Goal: Complete application form: Complete application form

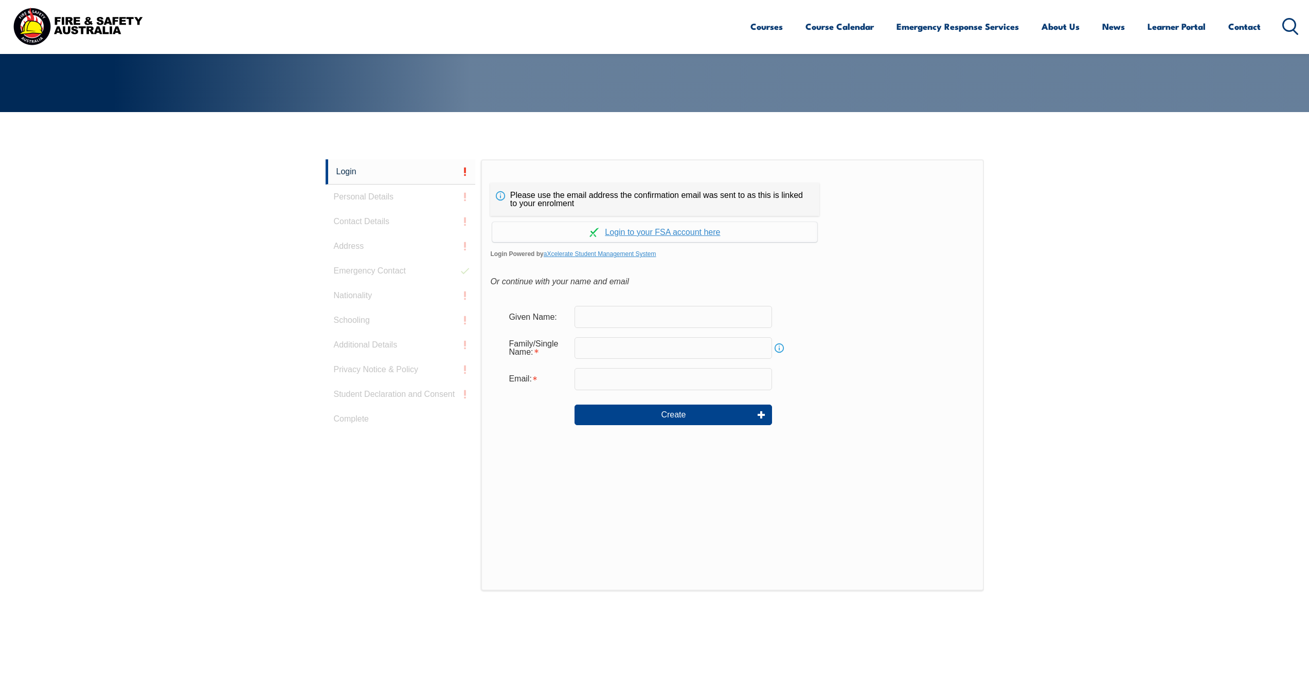
scroll to position [274, 0]
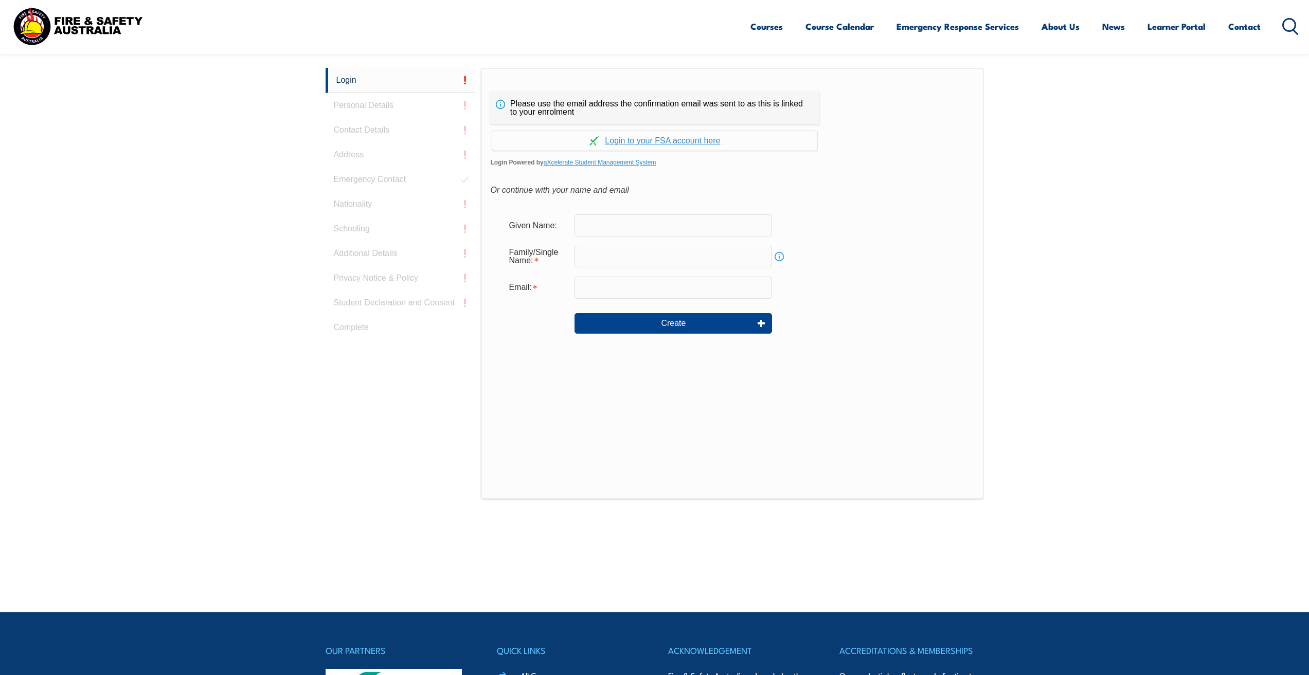
click at [615, 217] on input "text" at bounding box center [674, 226] width 198 height 22
type input "[PERSON_NAME]"
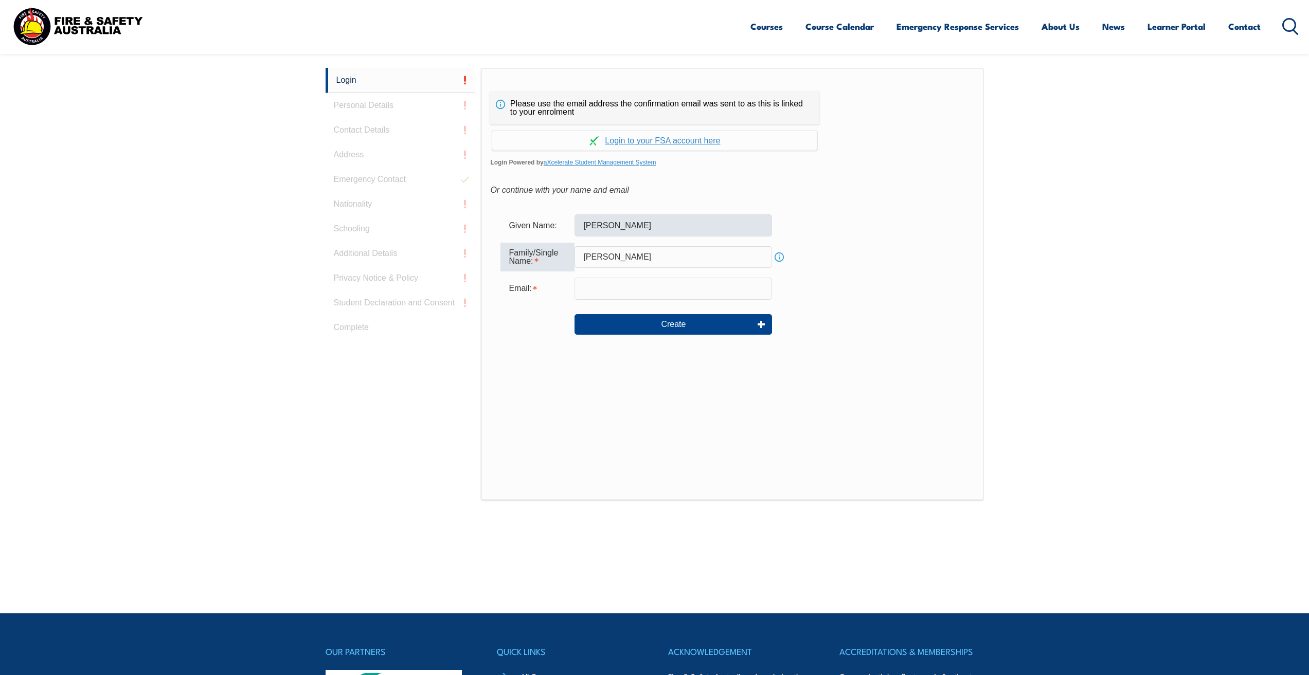
type input "[PERSON_NAME]"
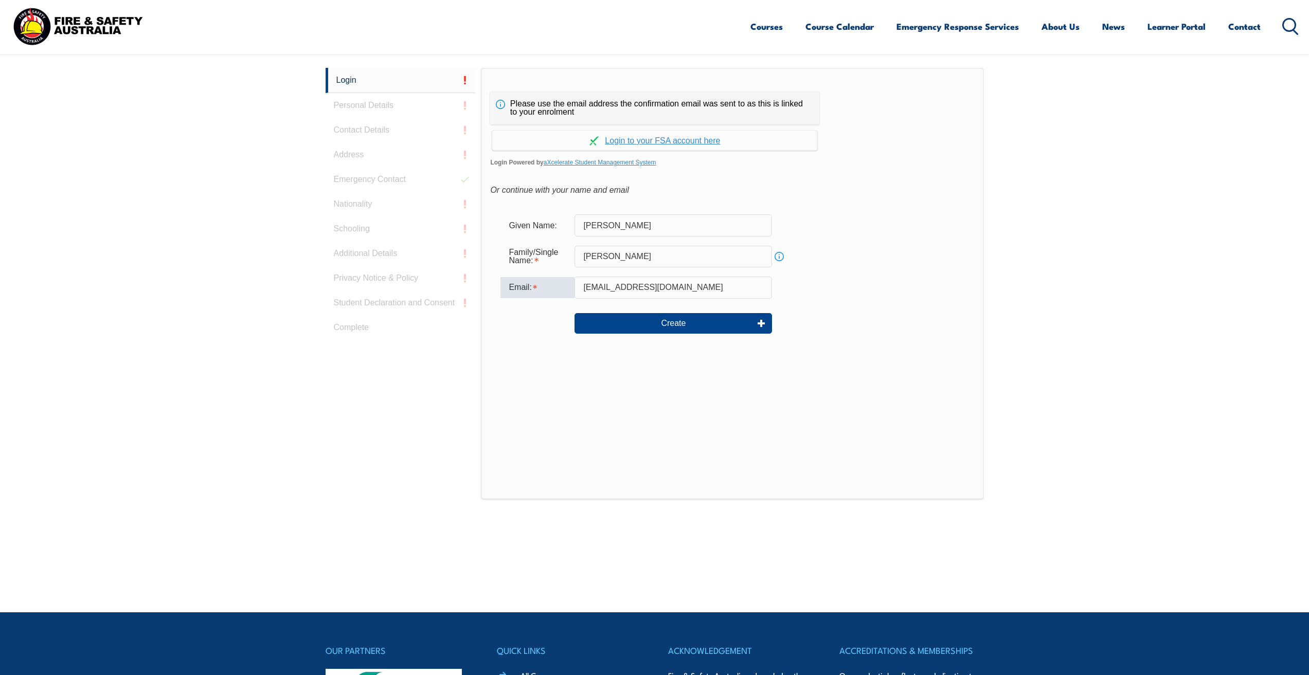
type input "[EMAIL_ADDRESS][DOMAIN_NAME]"
click at [672, 318] on button "Create" at bounding box center [674, 323] width 198 height 21
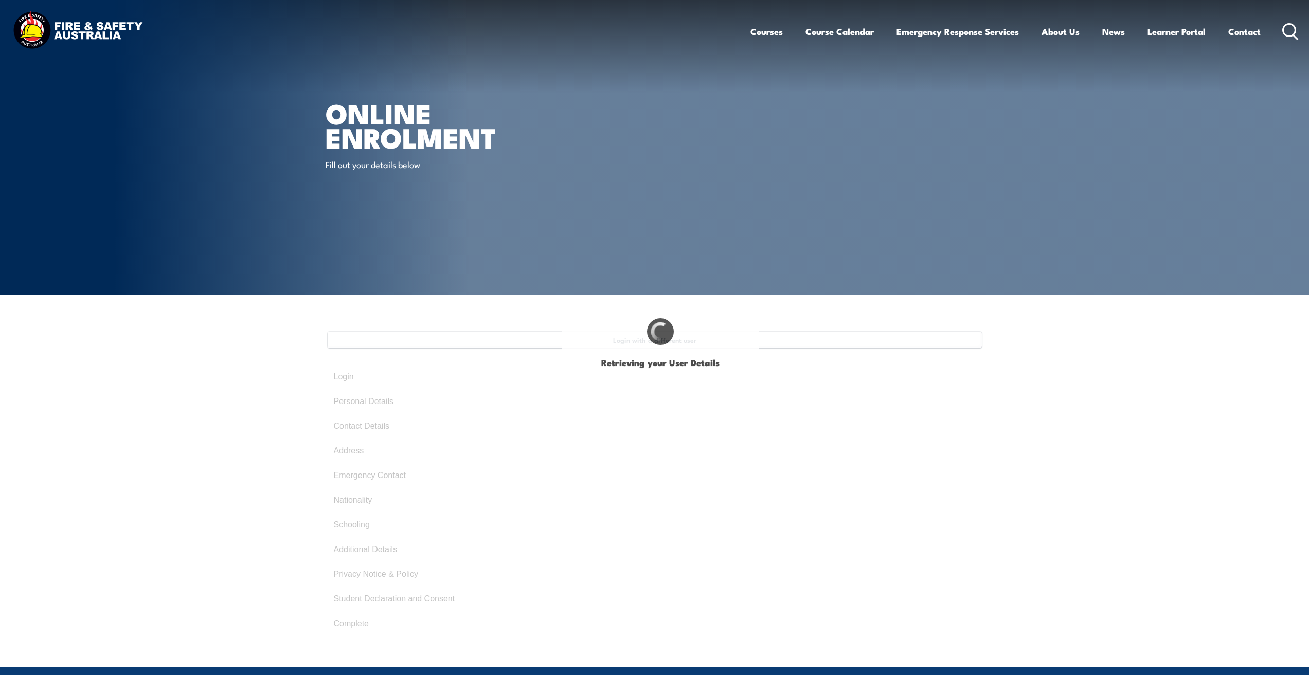
type input "[PERSON_NAME]"
type input "June 18, 2003"
type input "ZUTE4N829Q"
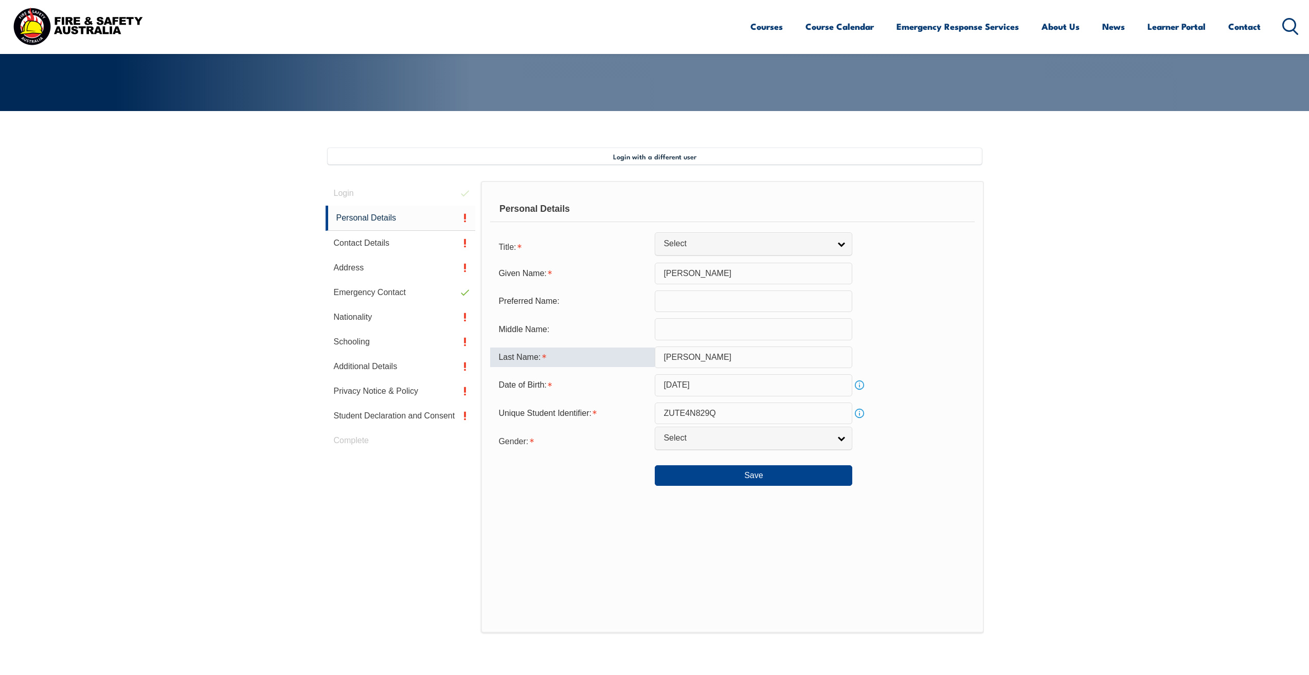
scroll to position [280, 0]
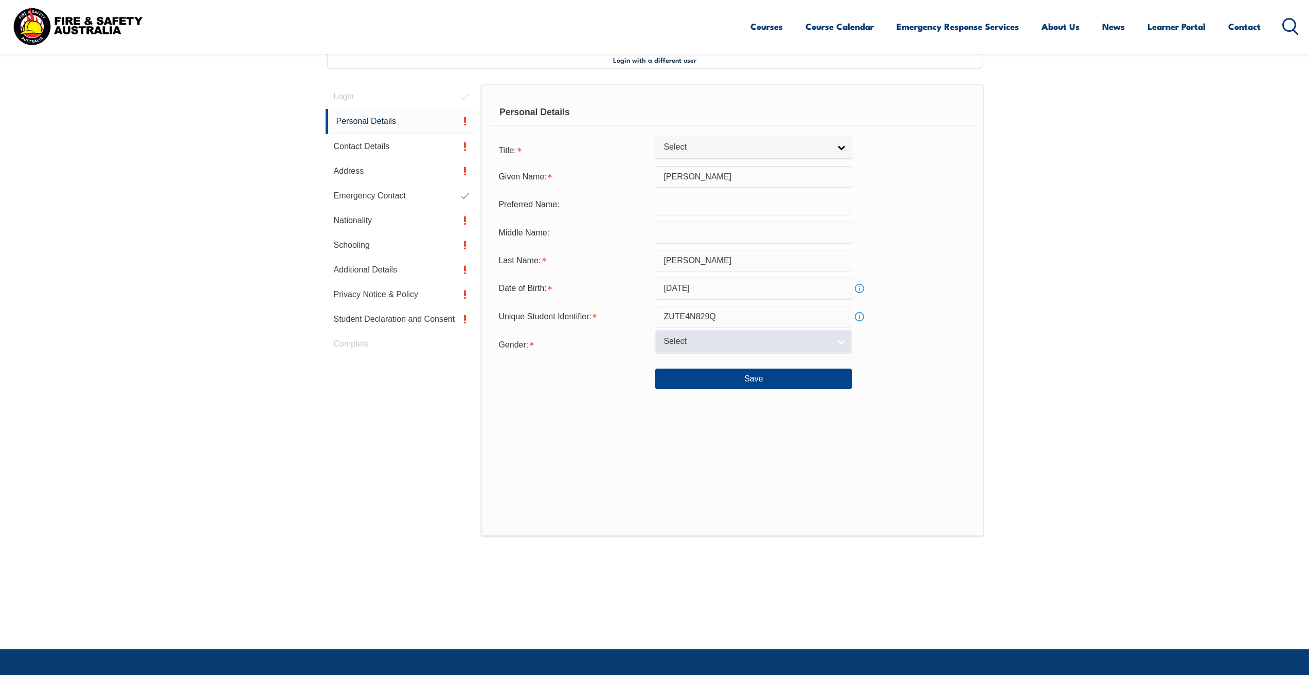
click at [682, 349] on link "Select" at bounding box center [754, 341] width 198 height 23
click at [682, 368] on li "[DEMOGRAPHIC_DATA]" at bounding box center [753, 372] width 192 height 13
select select "F"
click at [695, 144] on span "Select" at bounding box center [747, 147] width 167 height 11
click at [691, 198] on li "Miss" at bounding box center [753, 203] width 192 height 13
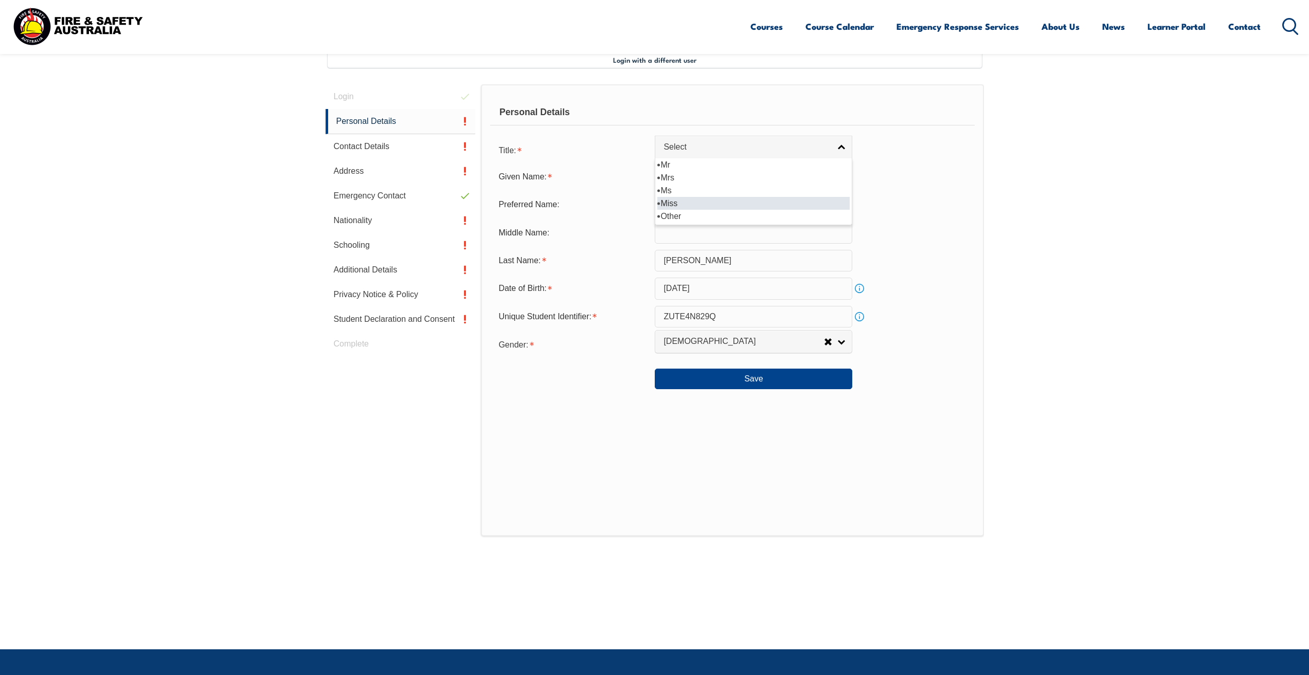
select select "Miss"
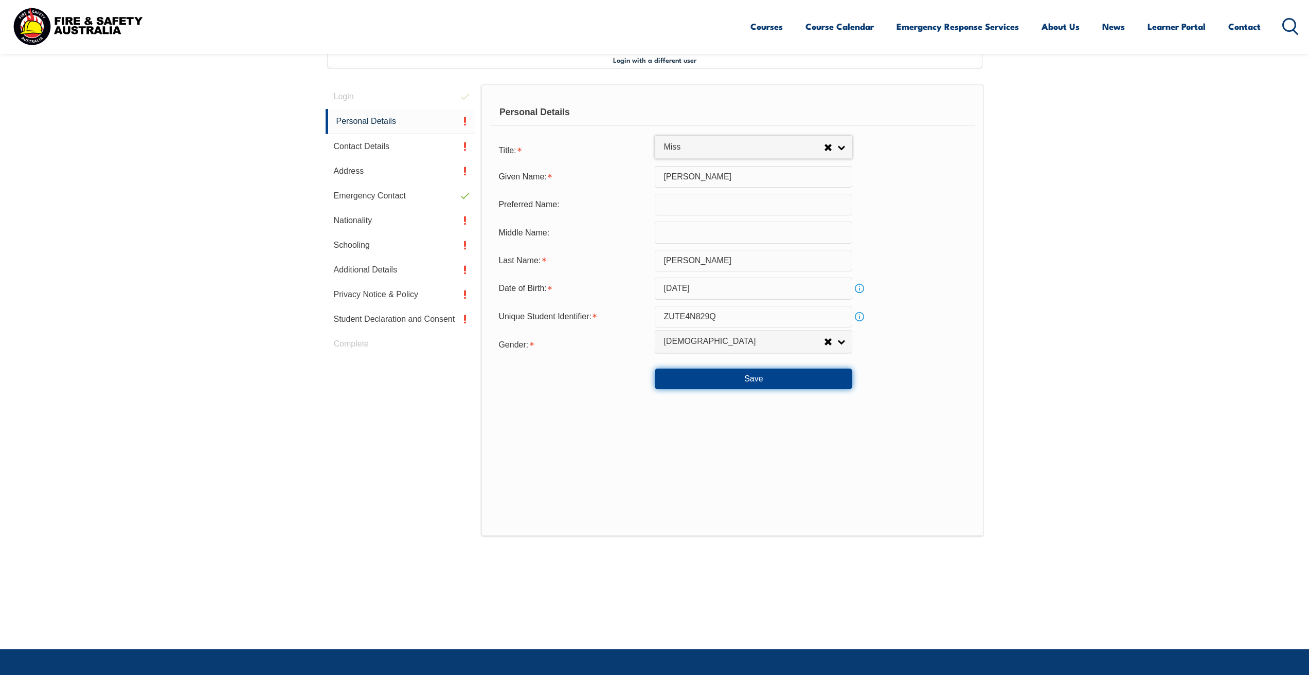
click at [717, 382] on button "Save" at bounding box center [754, 379] width 198 height 21
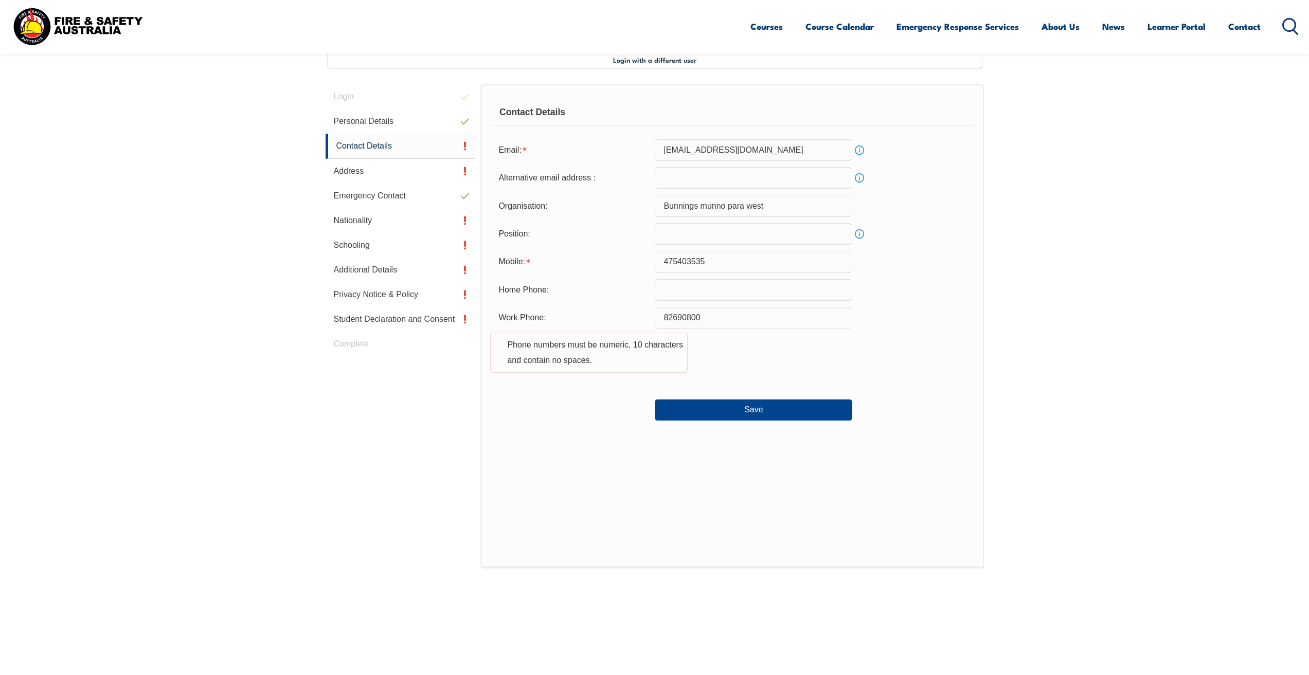
click at [658, 262] on input "475403535" at bounding box center [754, 262] width 198 height 22
type input "0475403535"
click at [786, 201] on input "Bunnings munno para west" at bounding box center [754, 206] width 198 height 22
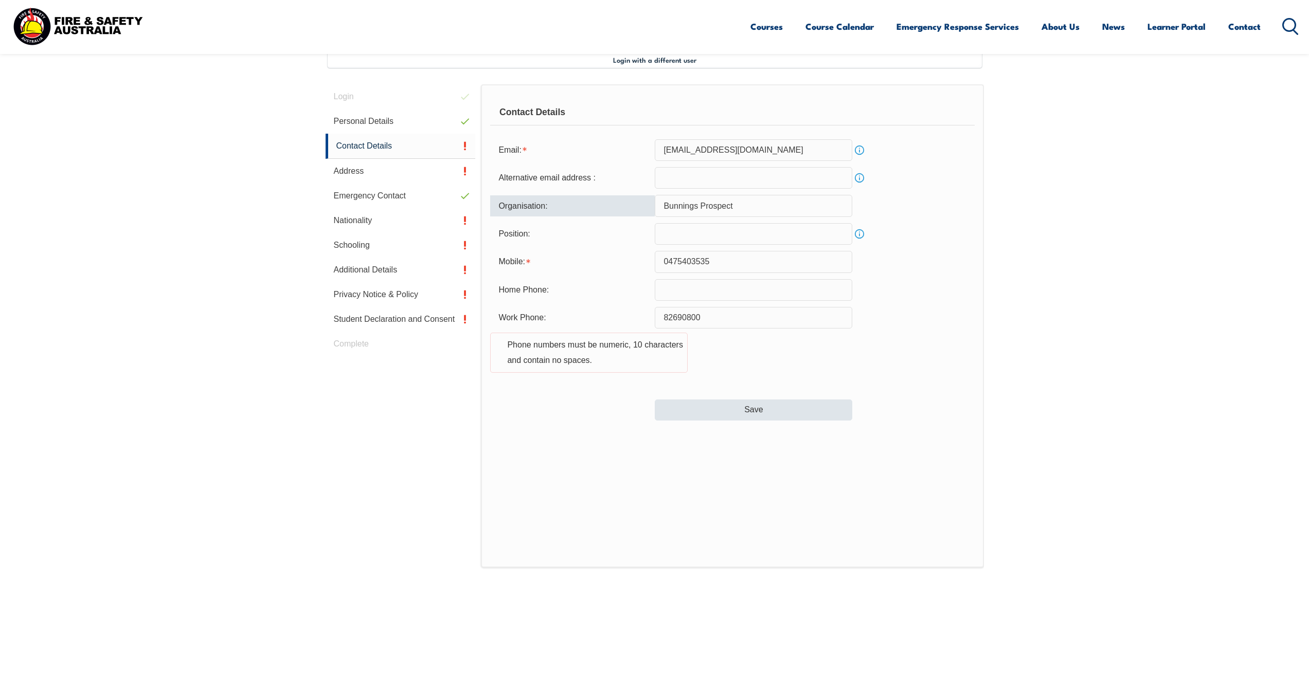
type input "Bunnings Prospect"
click at [708, 412] on button "Save" at bounding box center [754, 410] width 198 height 21
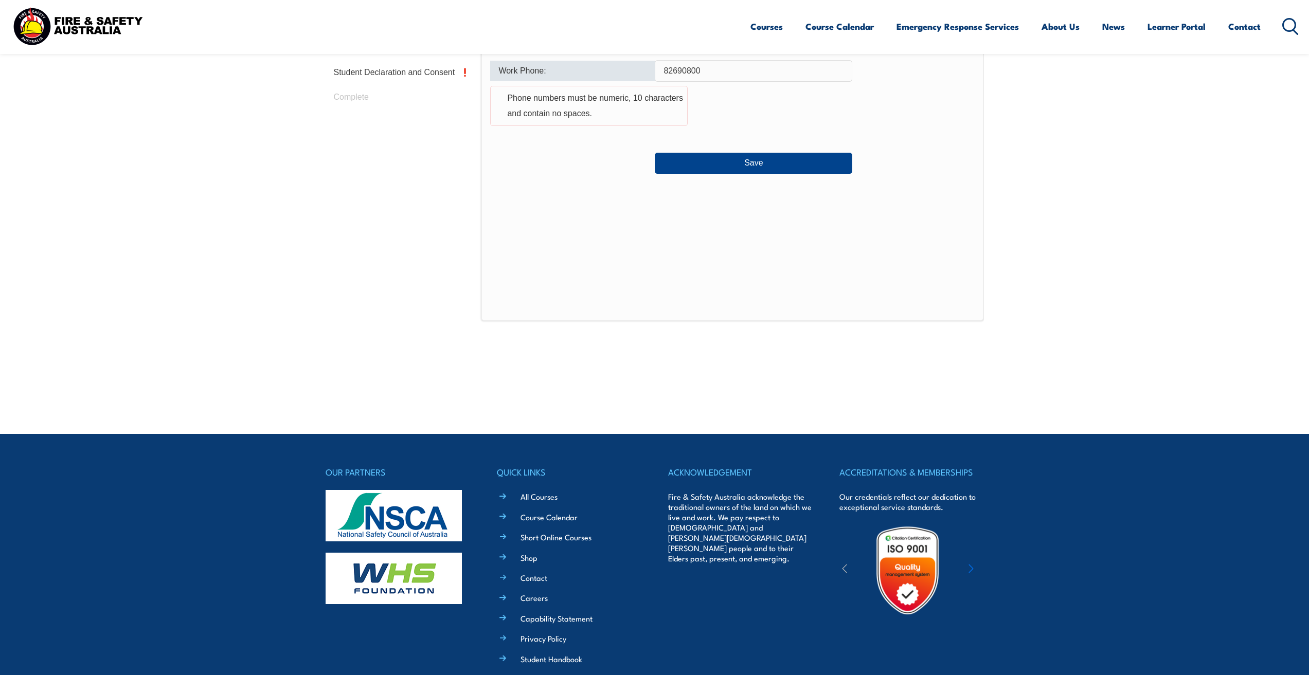
scroll to position [536, 0]
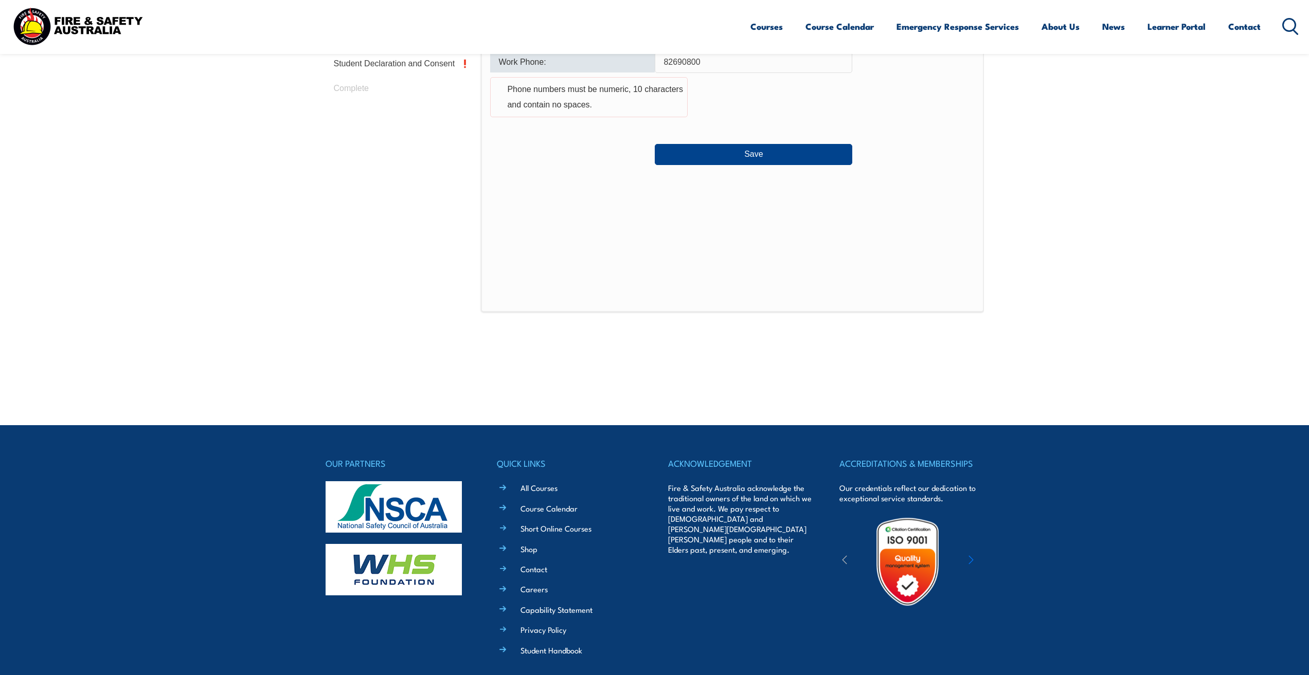
click at [666, 60] on input "82690800" at bounding box center [754, 62] width 198 height 22
click at [662, 60] on input "82690800" at bounding box center [754, 62] width 198 height 22
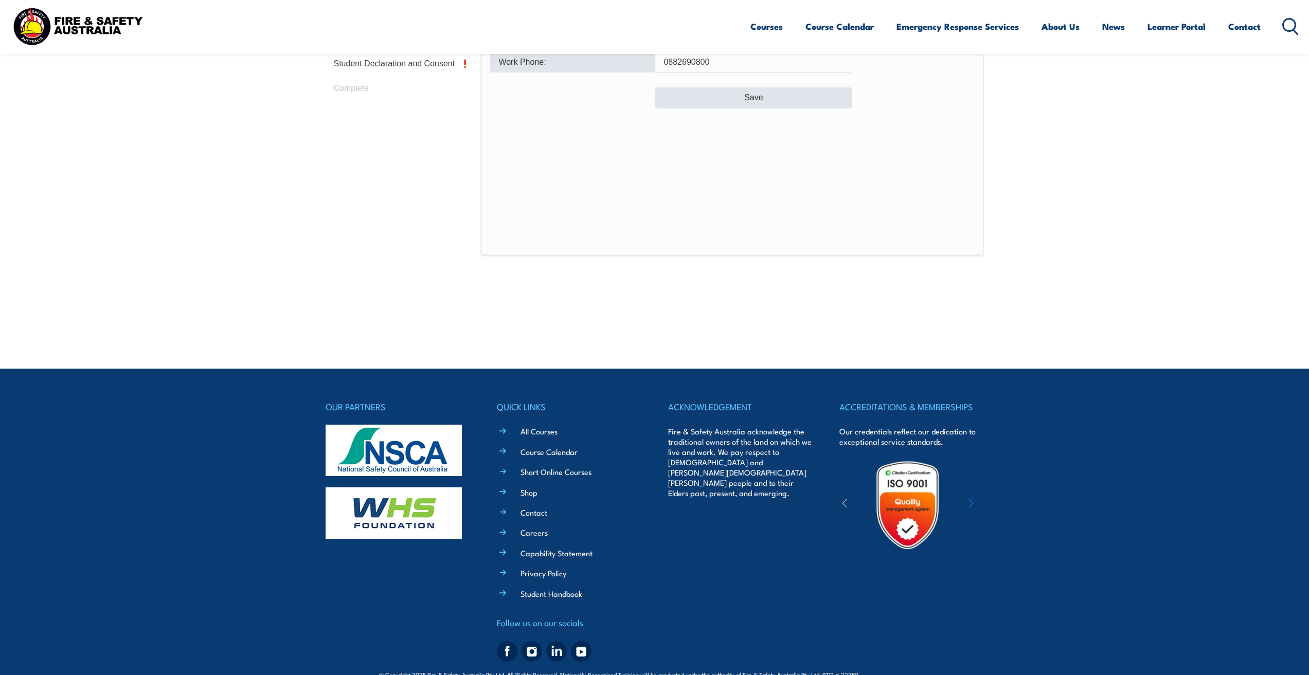
type input "0882690800"
click at [681, 92] on button "Save" at bounding box center [754, 97] width 198 height 21
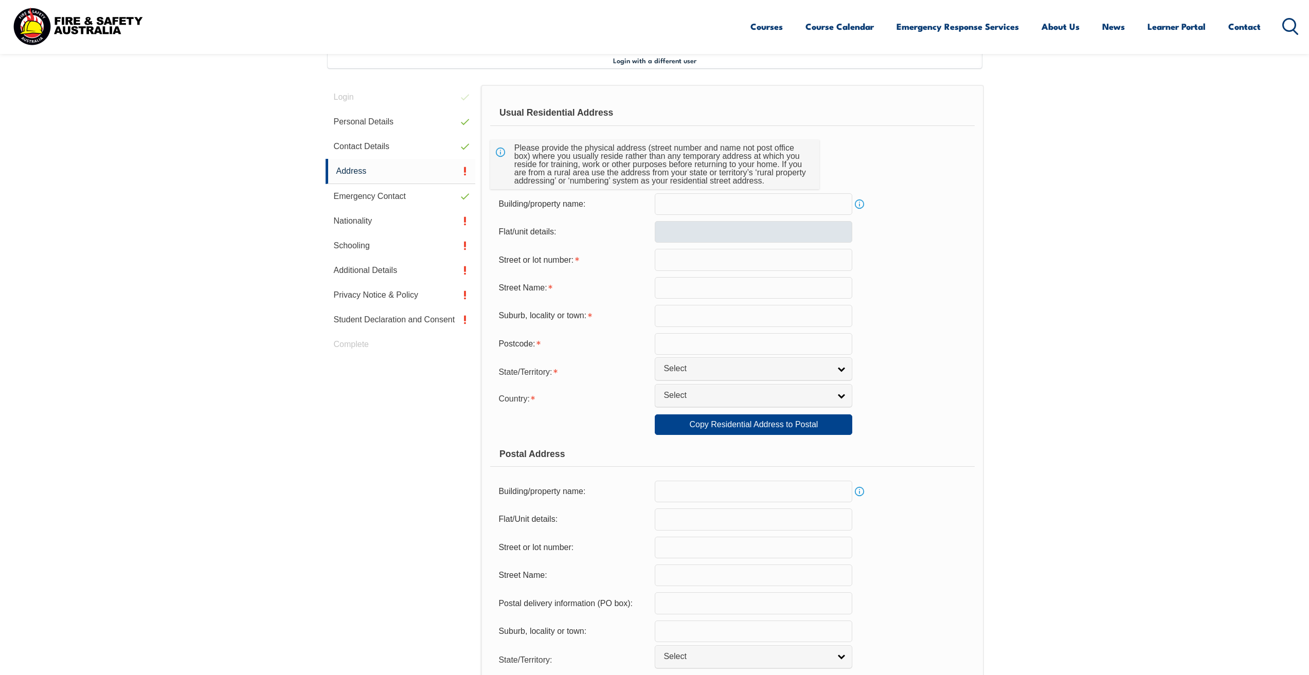
scroll to position [280, 0]
click at [679, 261] on input "text" at bounding box center [754, 259] width 198 height 22
type input "39"
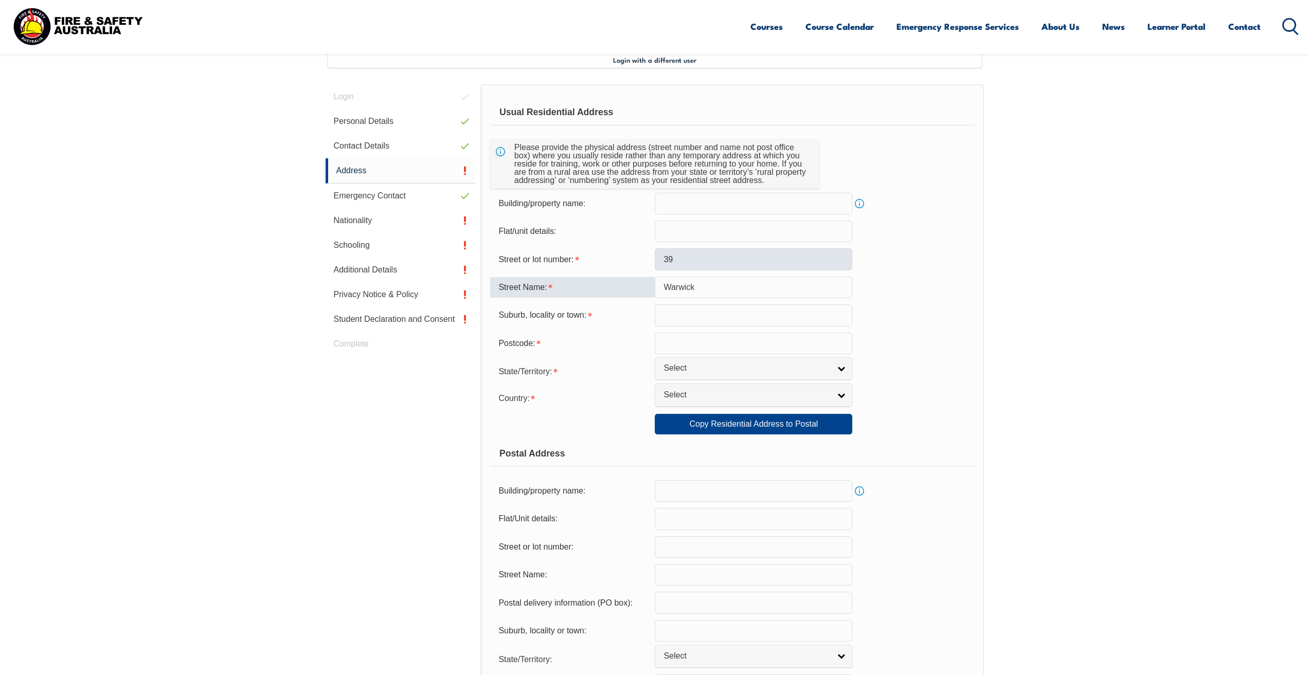
type input "Warwick"
type input "Enfield"
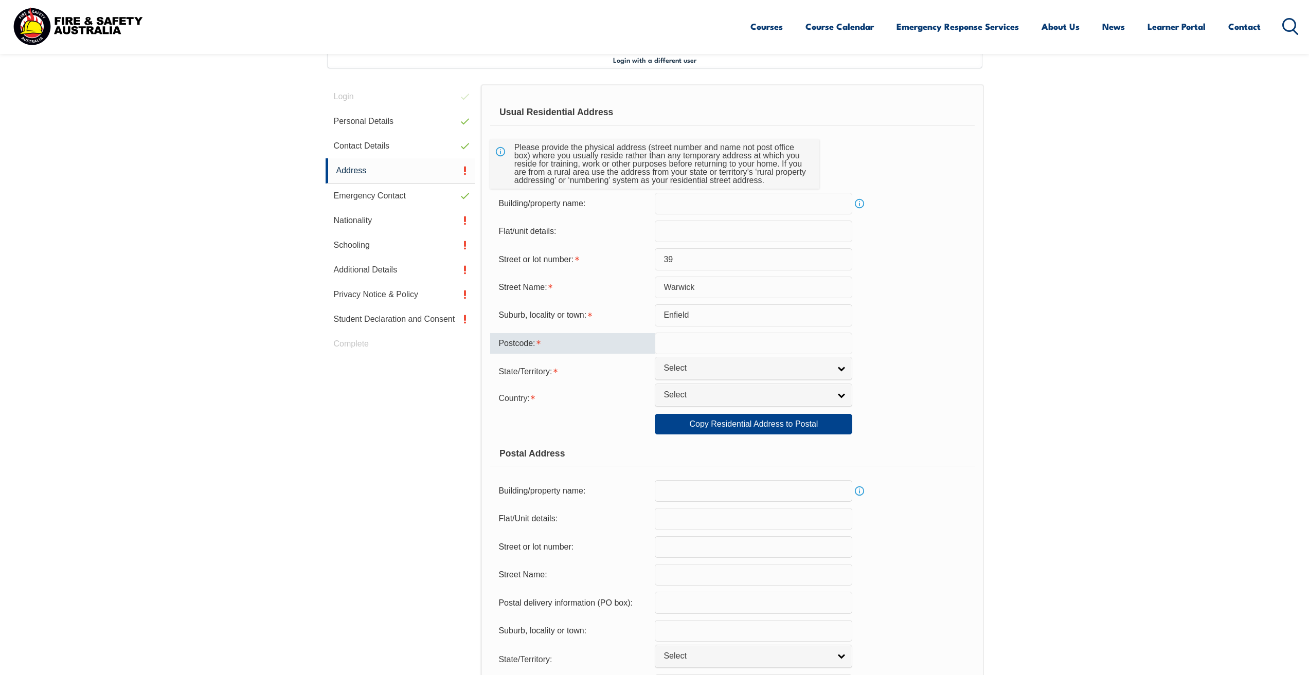
click at [706, 282] on input "Warwick" at bounding box center [754, 288] width 198 height 22
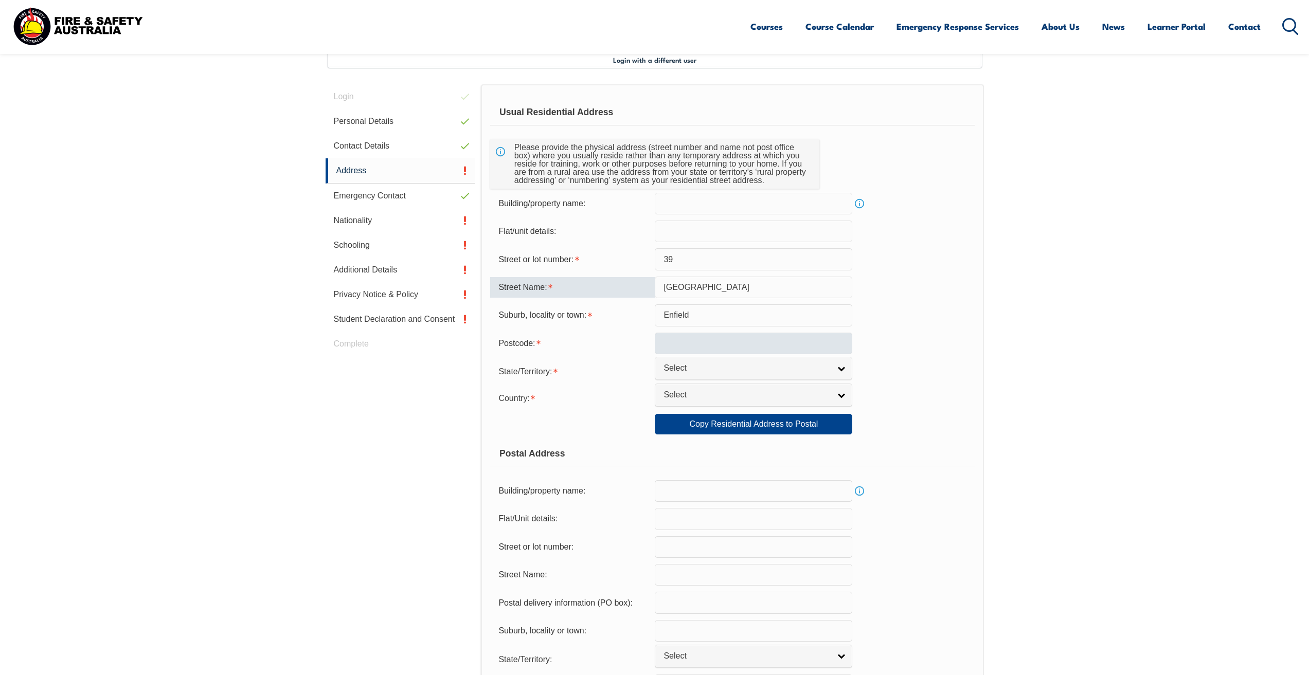
type input "Warwick Street"
click at [694, 337] on input "text" at bounding box center [754, 344] width 198 height 22
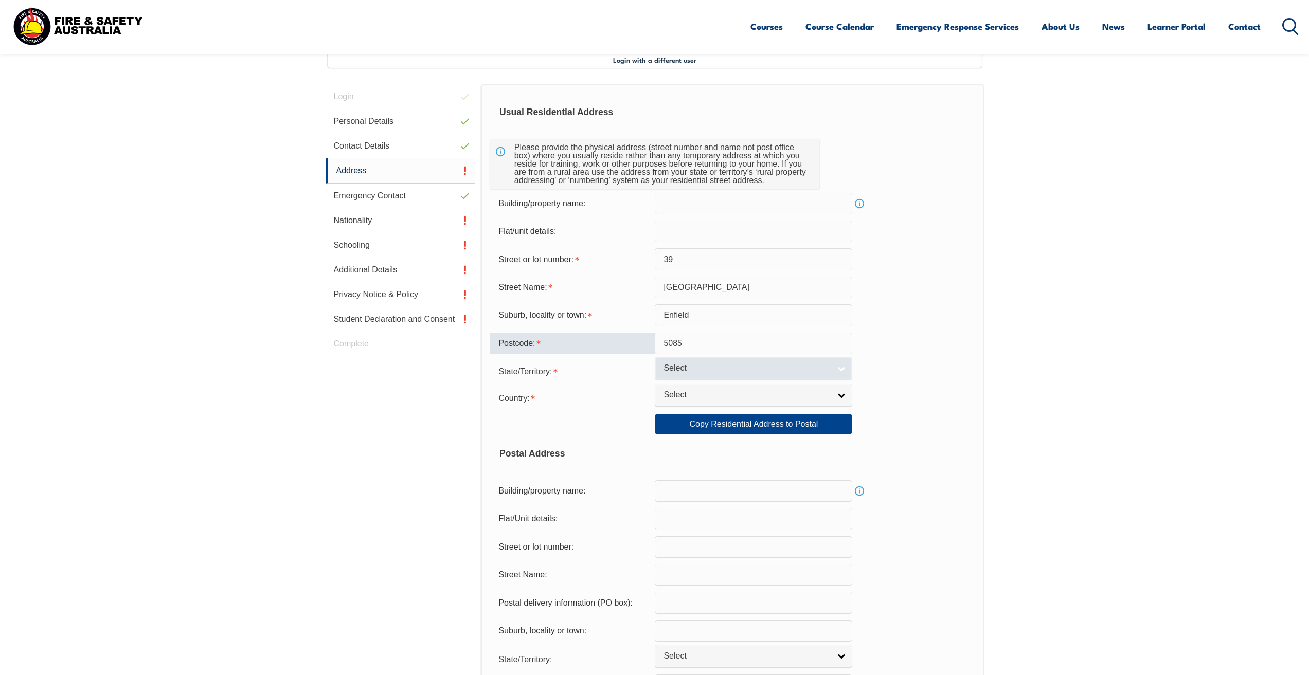
type input "5085"
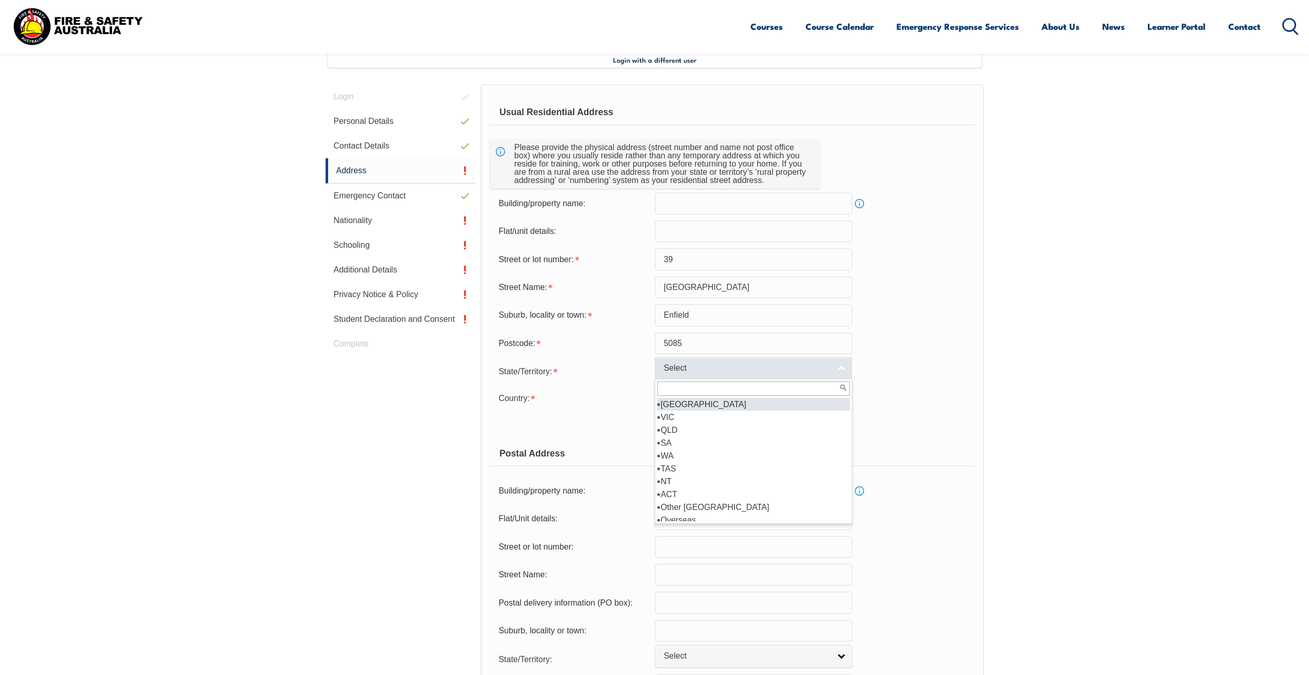
click at [688, 364] on span "Select" at bounding box center [747, 368] width 167 height 11
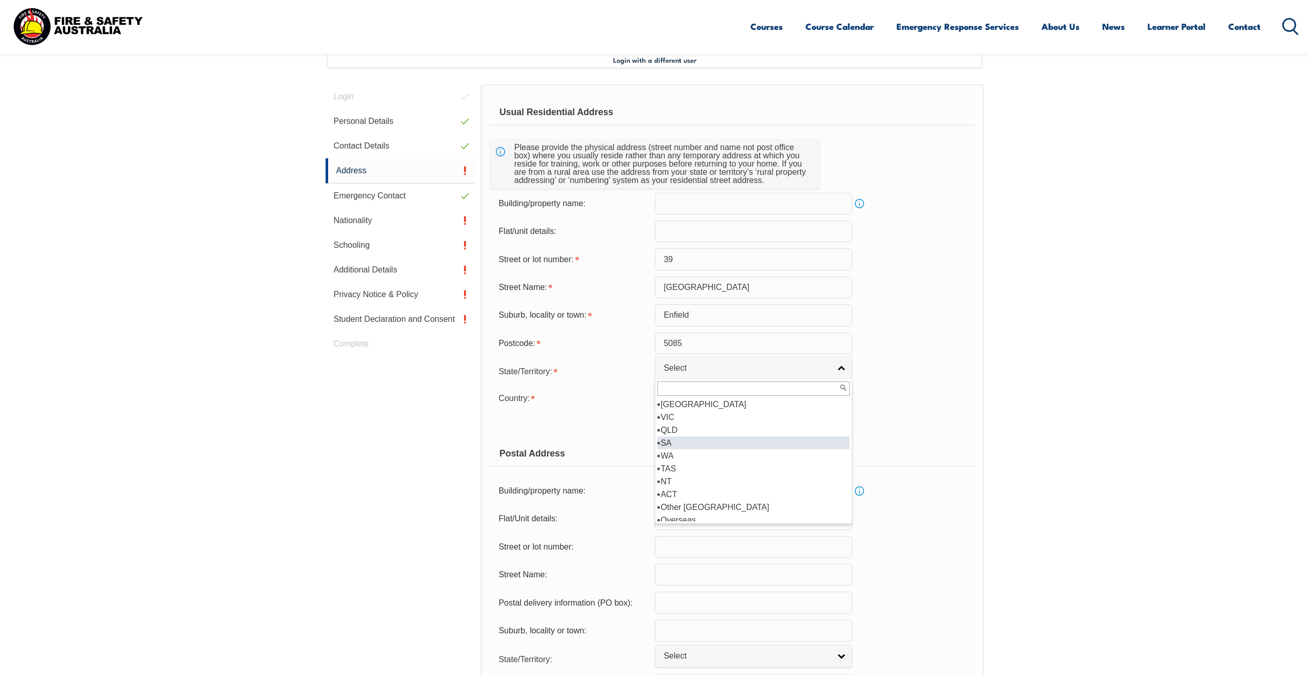
click at [671, 446] on li "SA" at bounding box center [753, 443] width 192 height 13
select select "SA"
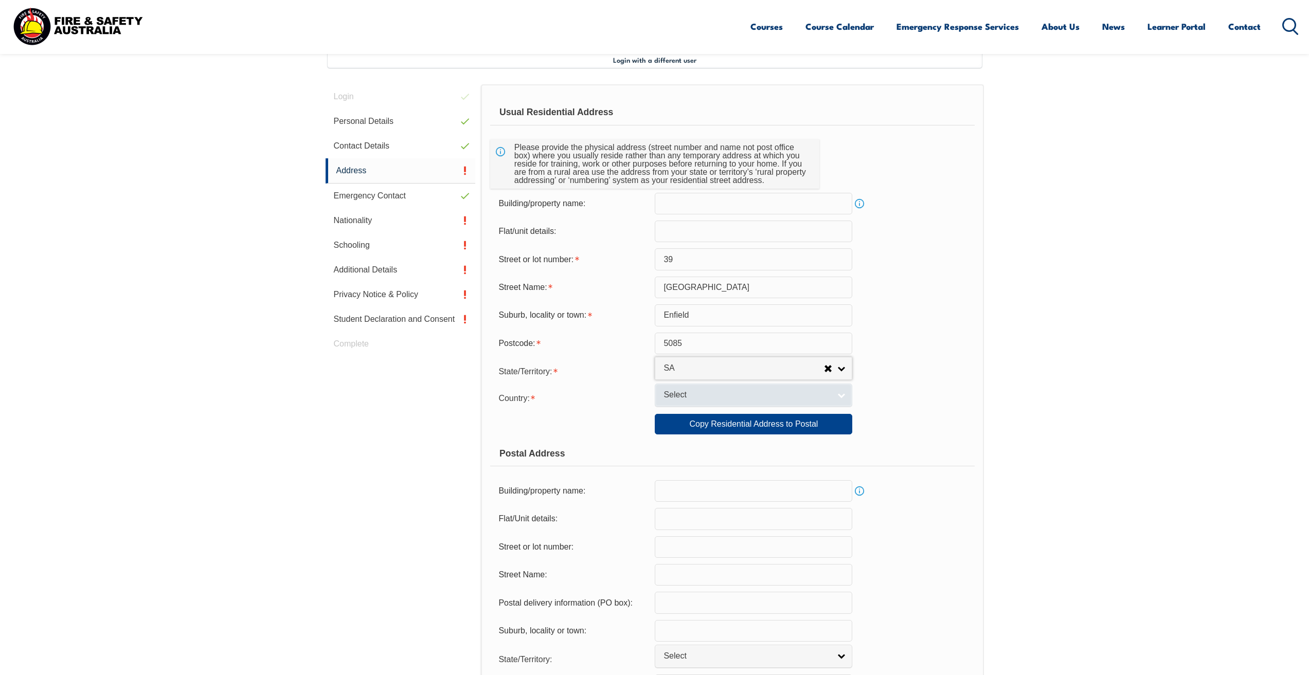
click at [684, 393] on span "Select" at bounding box center [747, 395] width 167 height 11
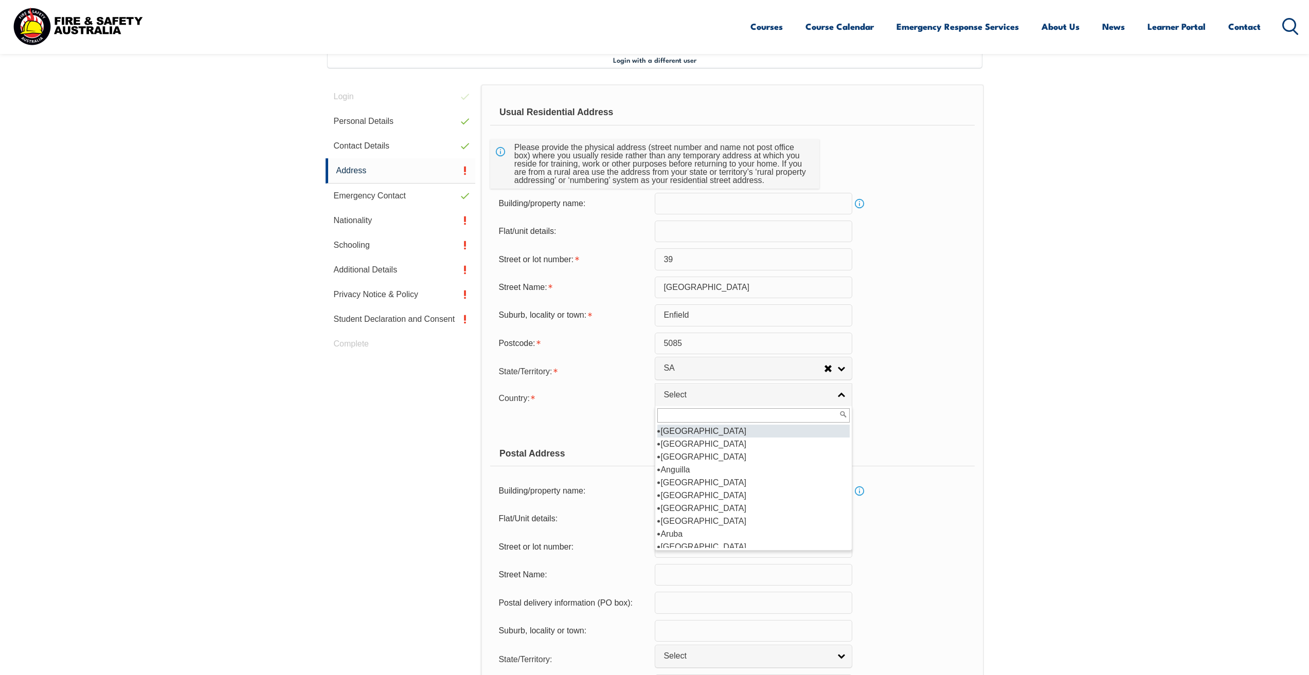
scroll to position [103, 0]
click at [698, 498] on li "[GEOGRAPHIC_DATA]" at bounding box center [753, 495] width 192 height 13
select select "1101"
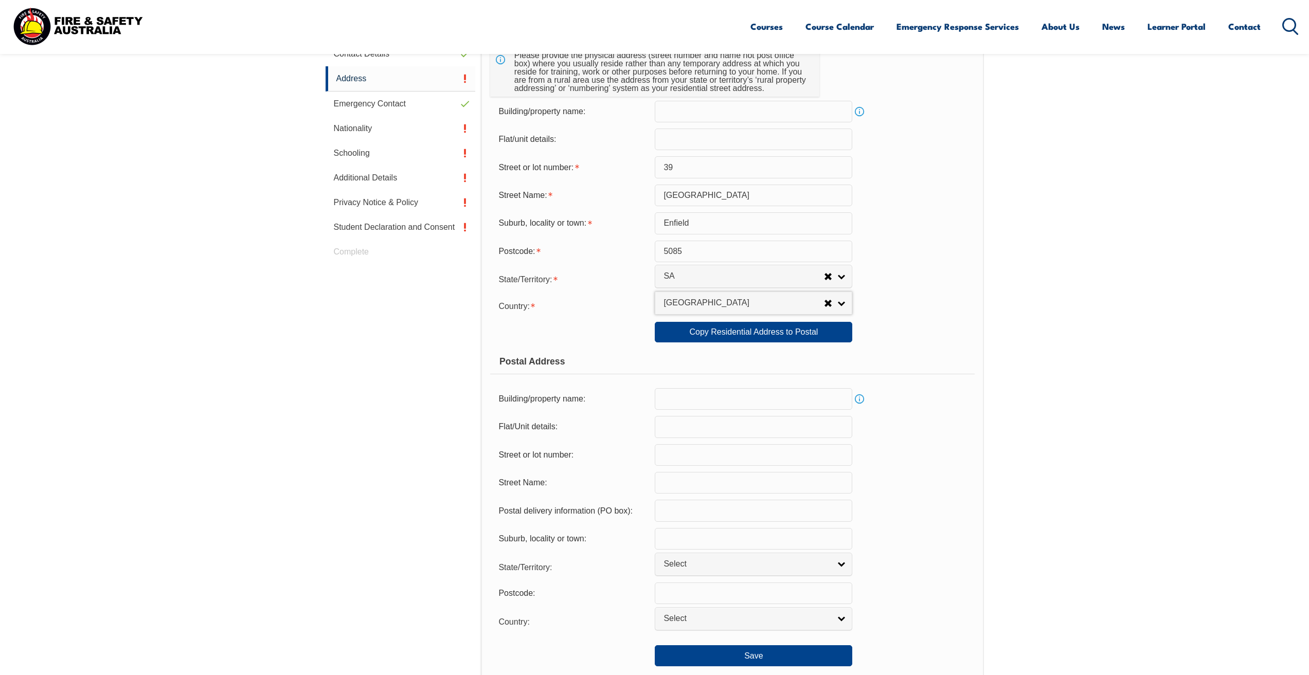
scroll to position [383, 0]
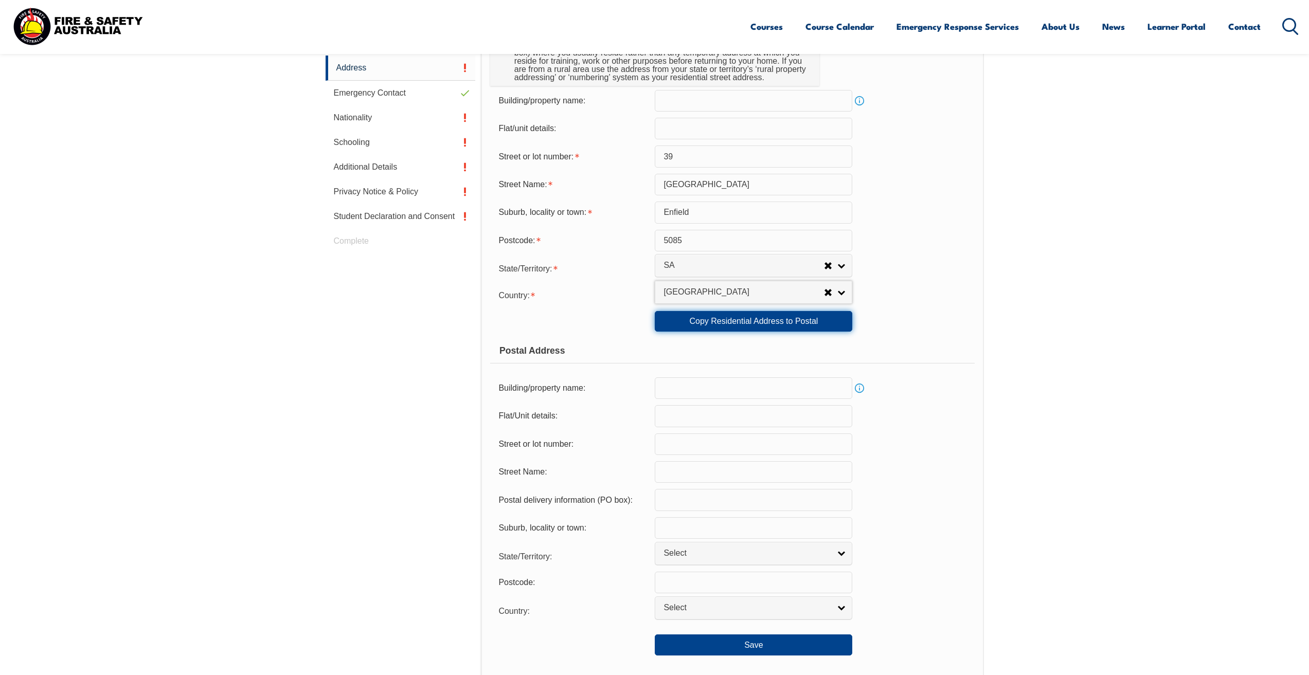
click at [728, 331] on link "Copy Residential Address to Postal" at bounding box center [754, 321] width 198 height 21
type input "39"
type input "Warwick Street"
type input "Enfield"
select select "SA"
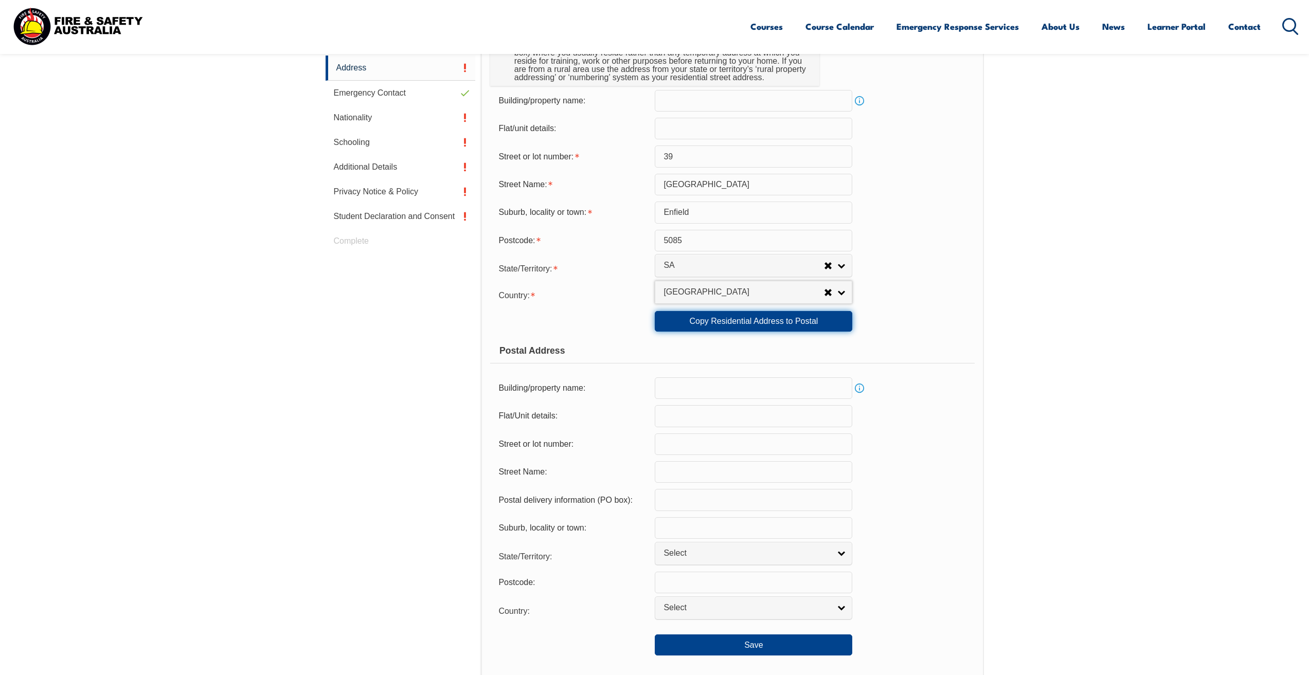
type input "5085"
select select "1101"
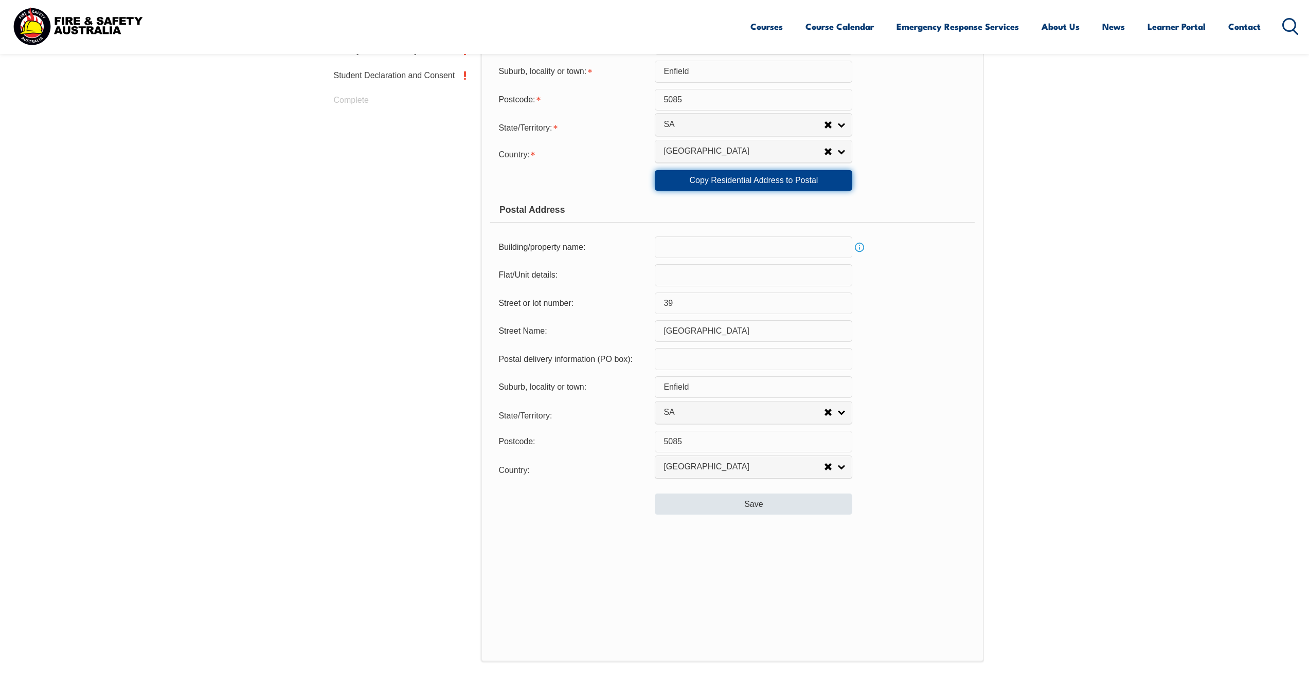
scroll to position [538, 0]
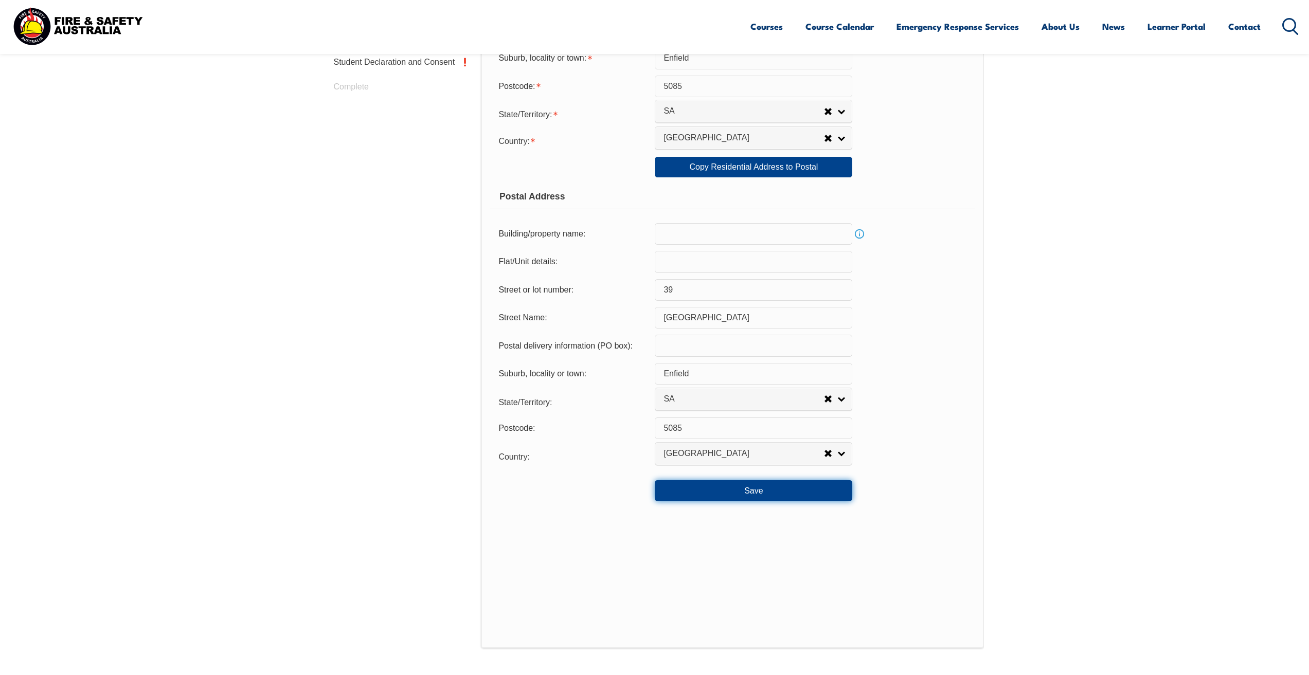
click at [737, 498] on button "Save" at bounding box center [754, 490] width 198 height 21
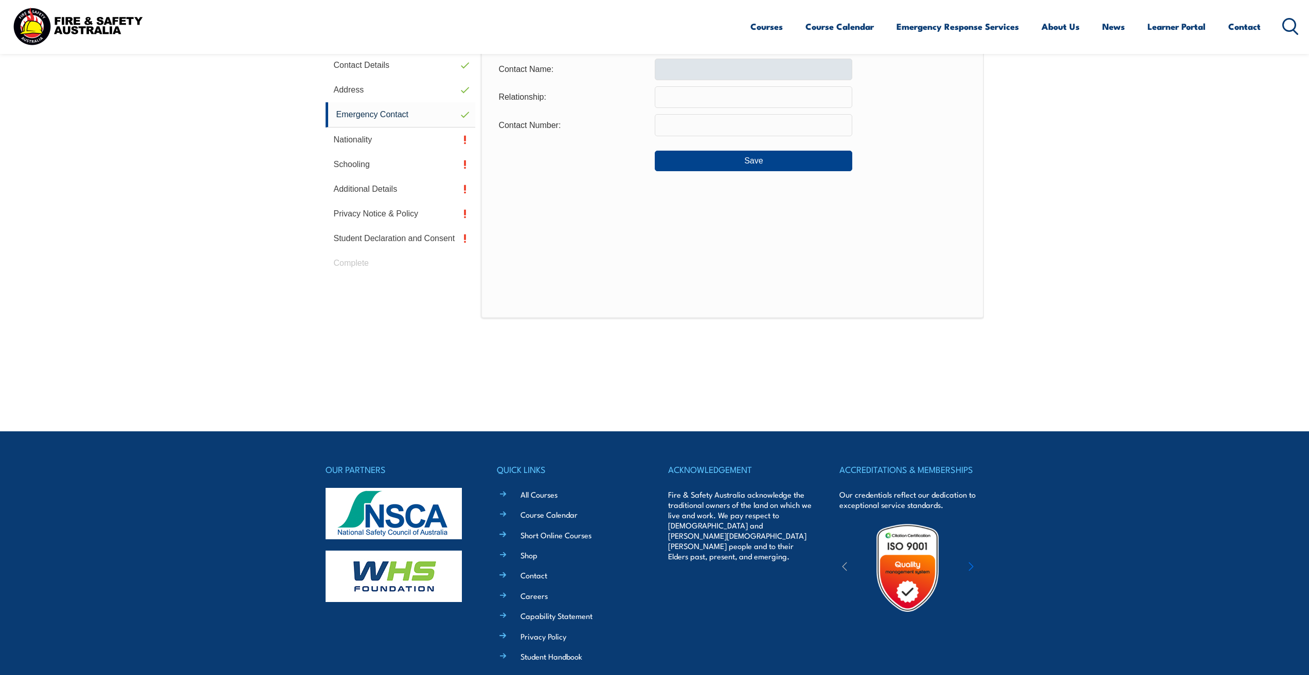
scroll to position [182, 0]
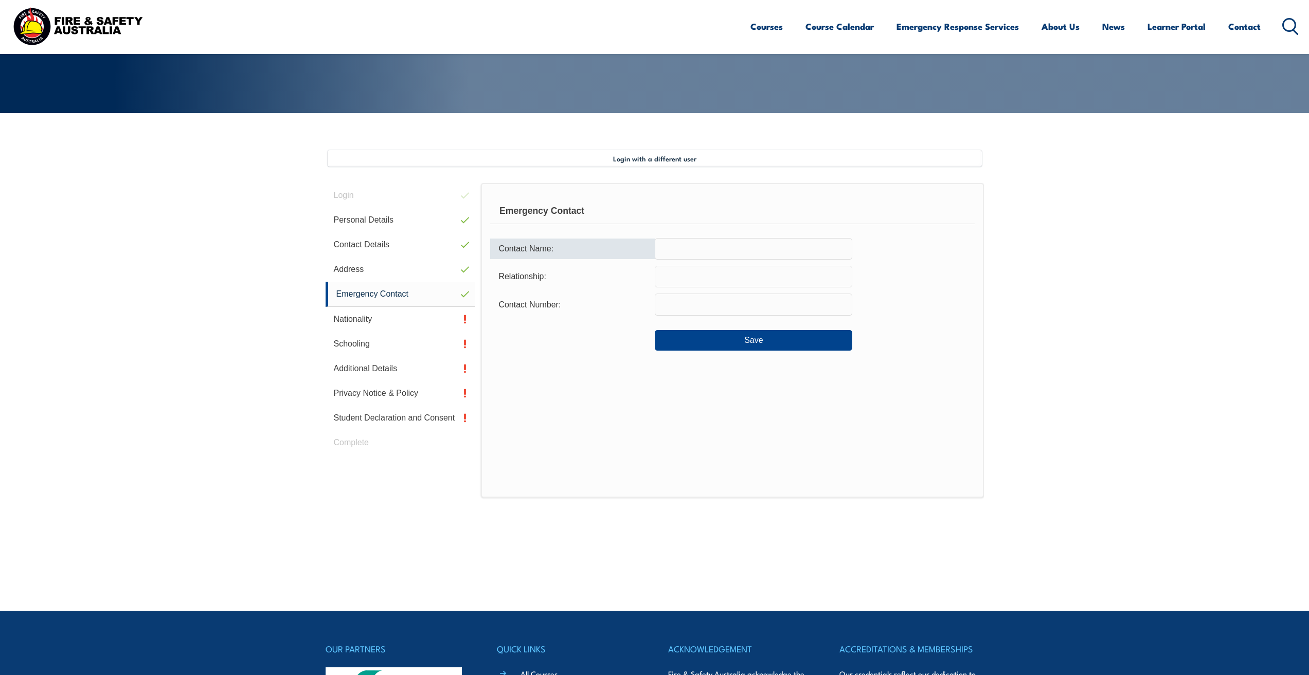
click at [715, 251] on input "text" at bounding box center [754, 249] width 198 height 22
type input "Danielle"
type input "Mother"
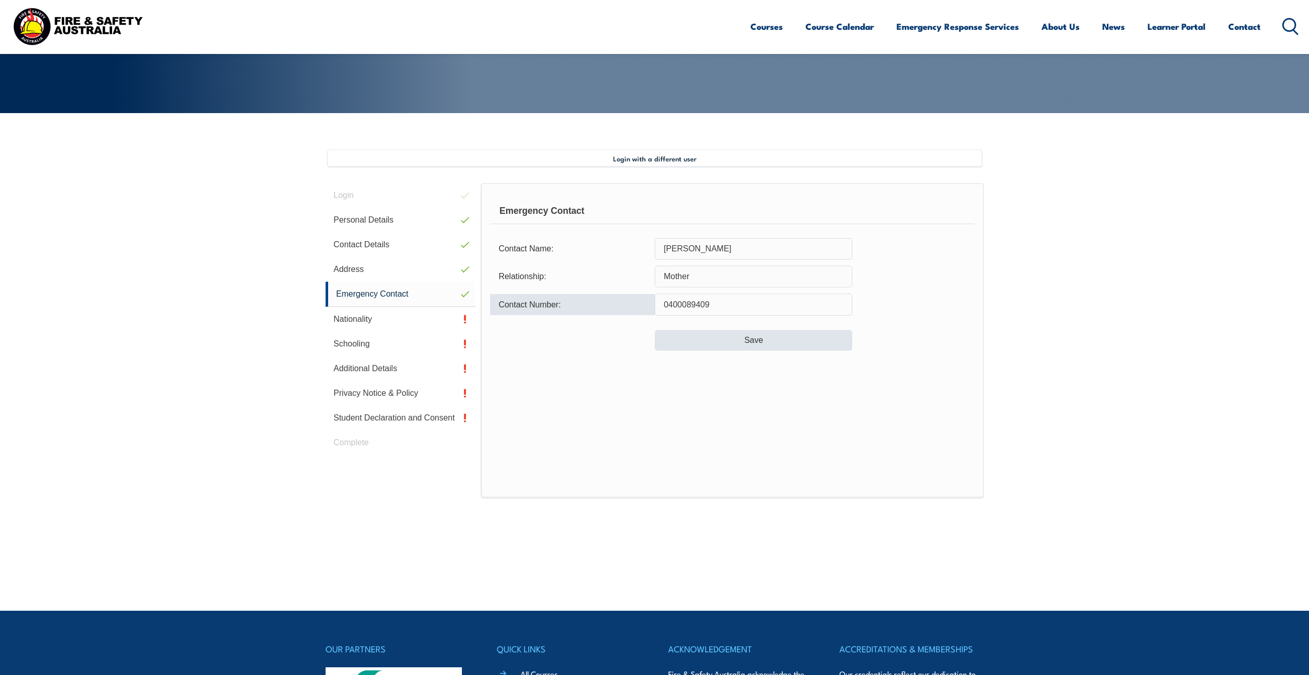
type input "0400089409"
click at [764, 335] on button "Save" at bounding box center [754, 340] width 198 height 21
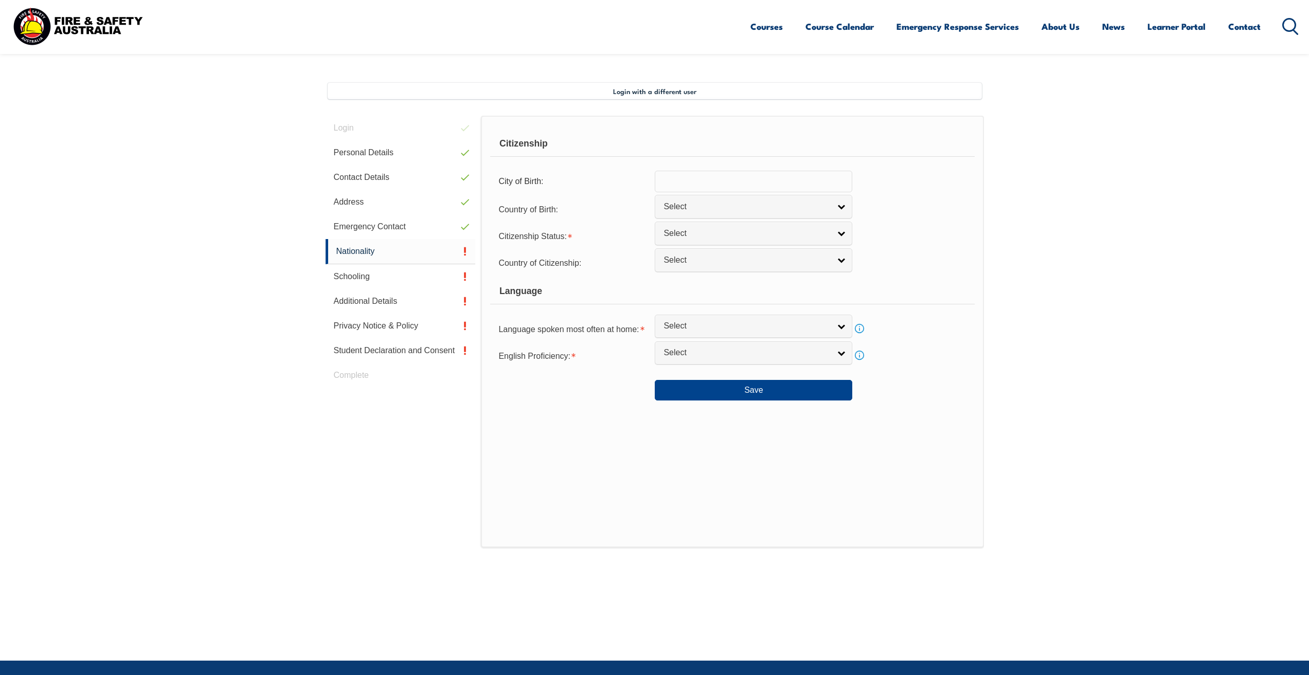
scroll to position [280, 0]
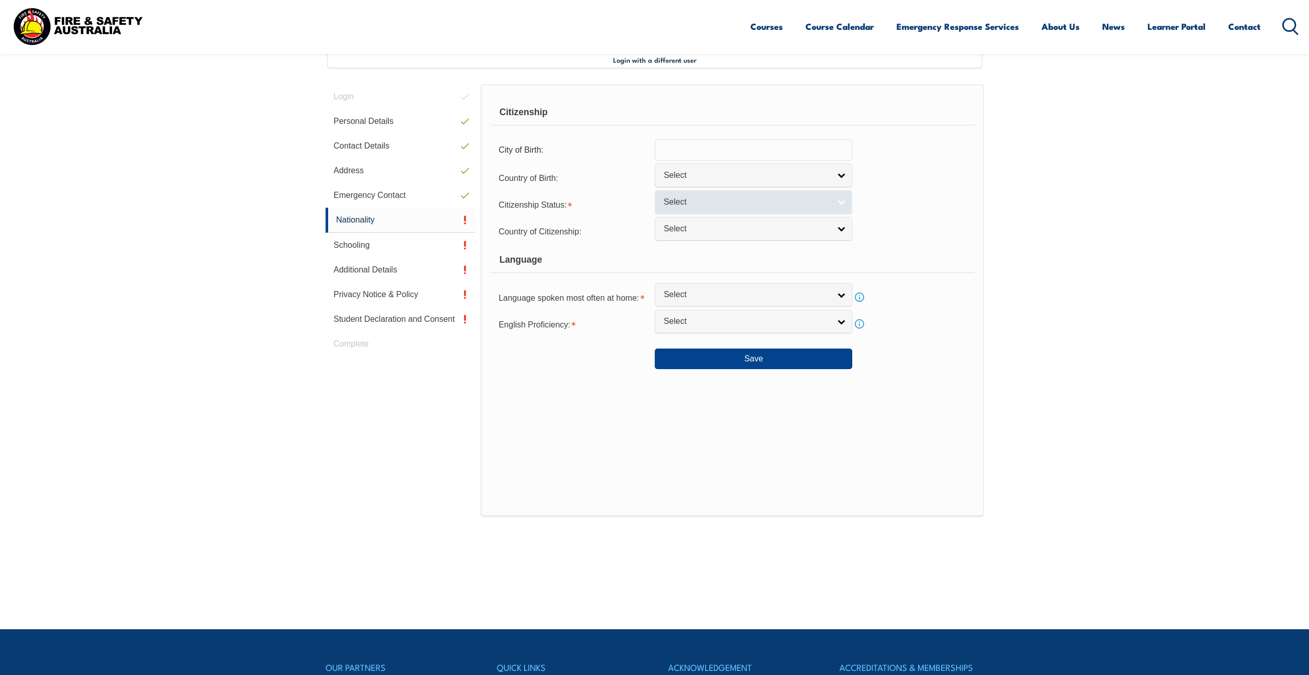
click at [703, 198] on span "Select" at bounding box center [747, 202] width 167 height 11
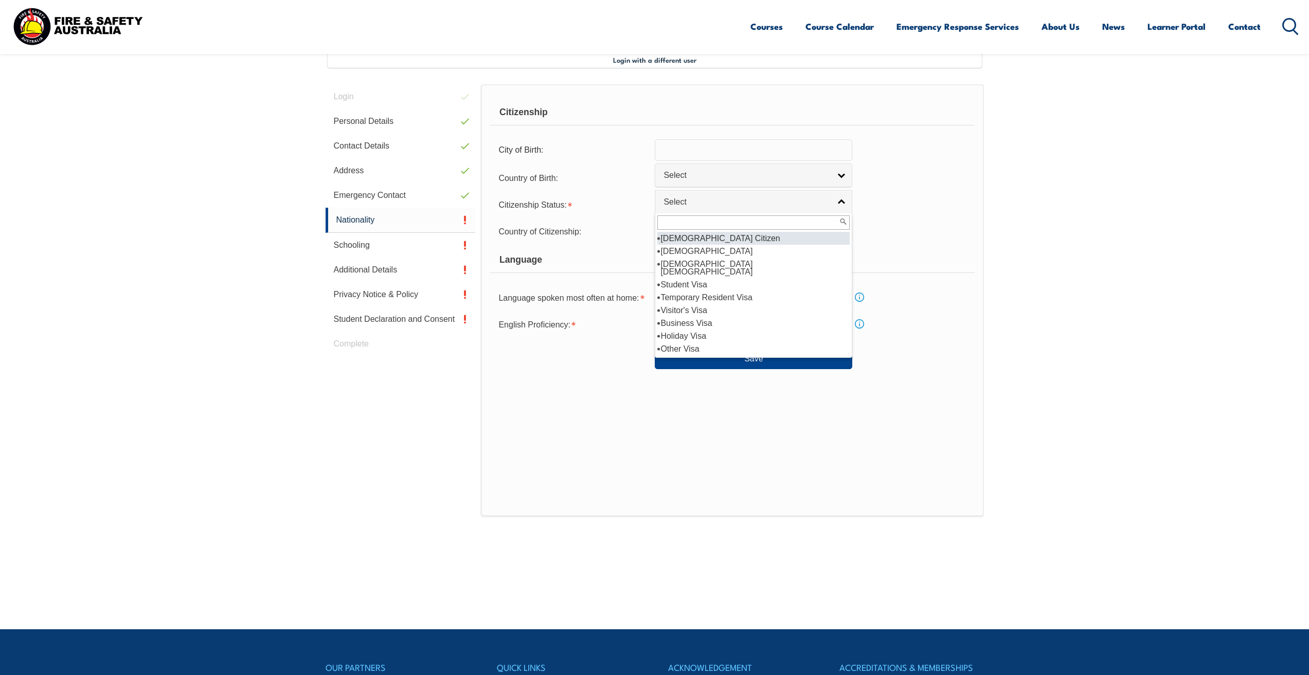
click at [696, 240] on li "[DEMOGRAPHIC_DATA] Citizen" at bounding box center [753, 238] width 192 height 13
select select "1"
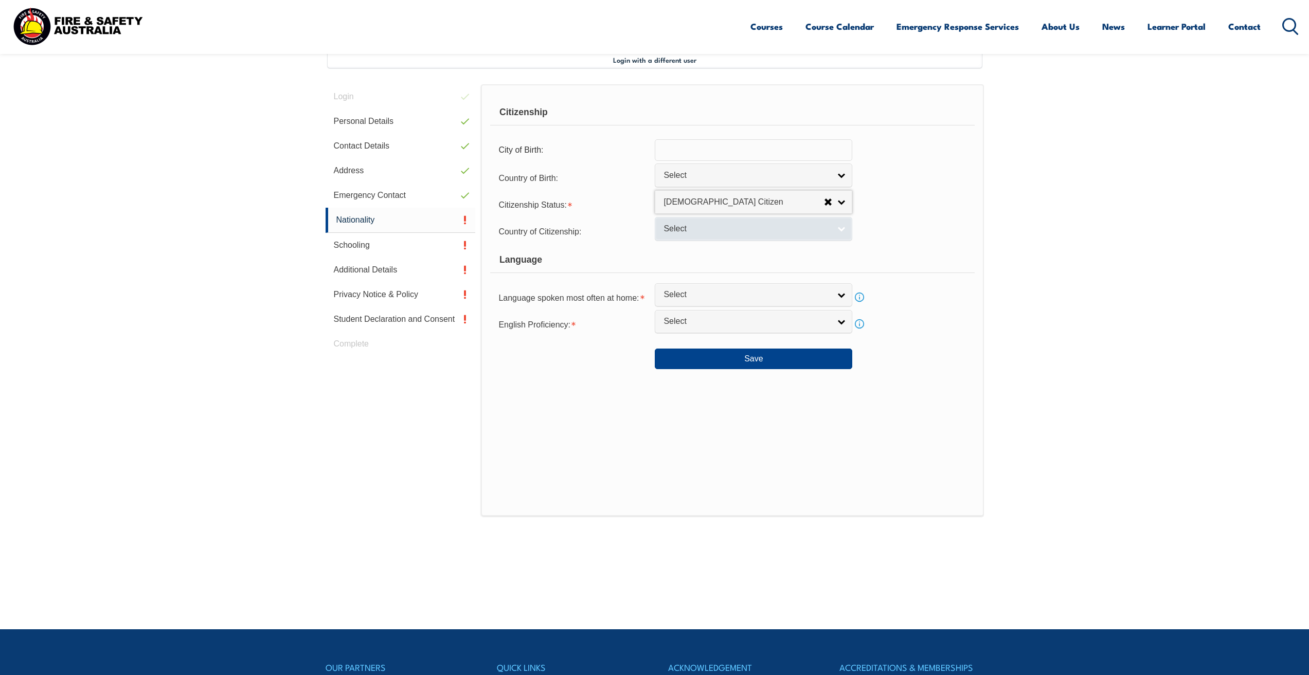
click at [717, 231] on span "Select" at bounding box center [747, 229] width 167 height 11
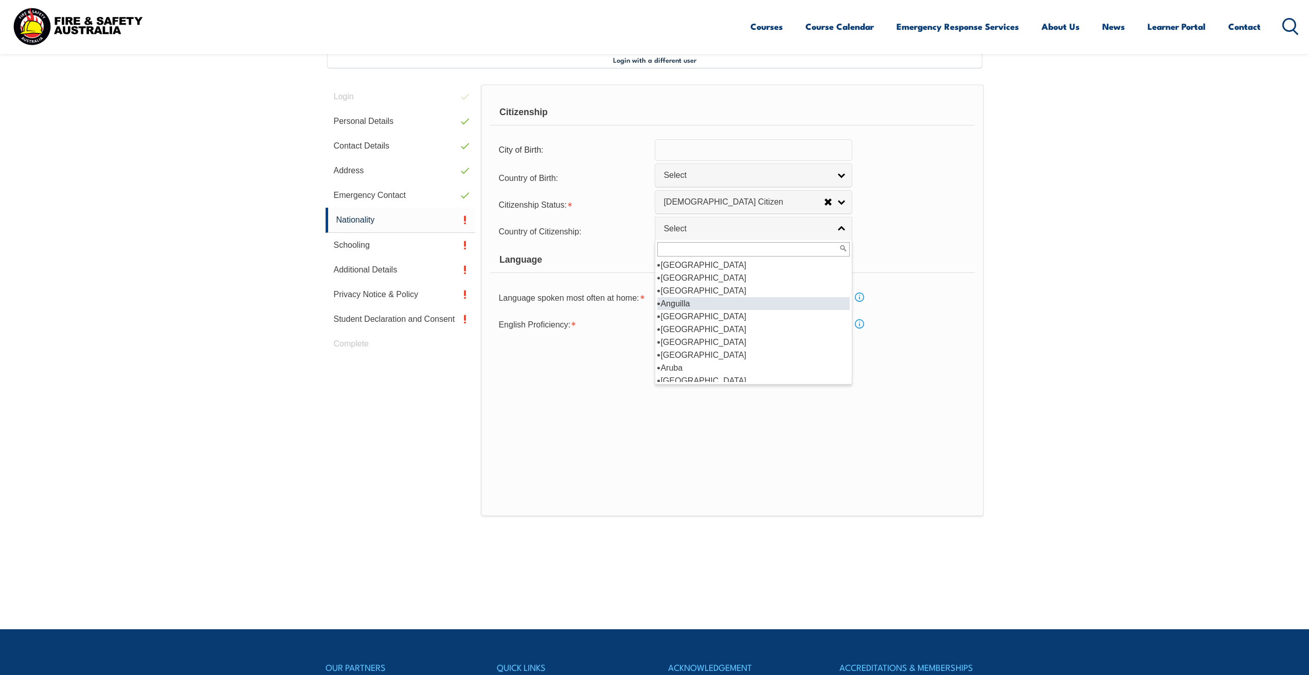
scroll to position [103, 0]
click at [697, 334] on li "[GEOGRAPHIC_DATA]" at bounding box center [753, 329] width 192 height 13
select select "1101"
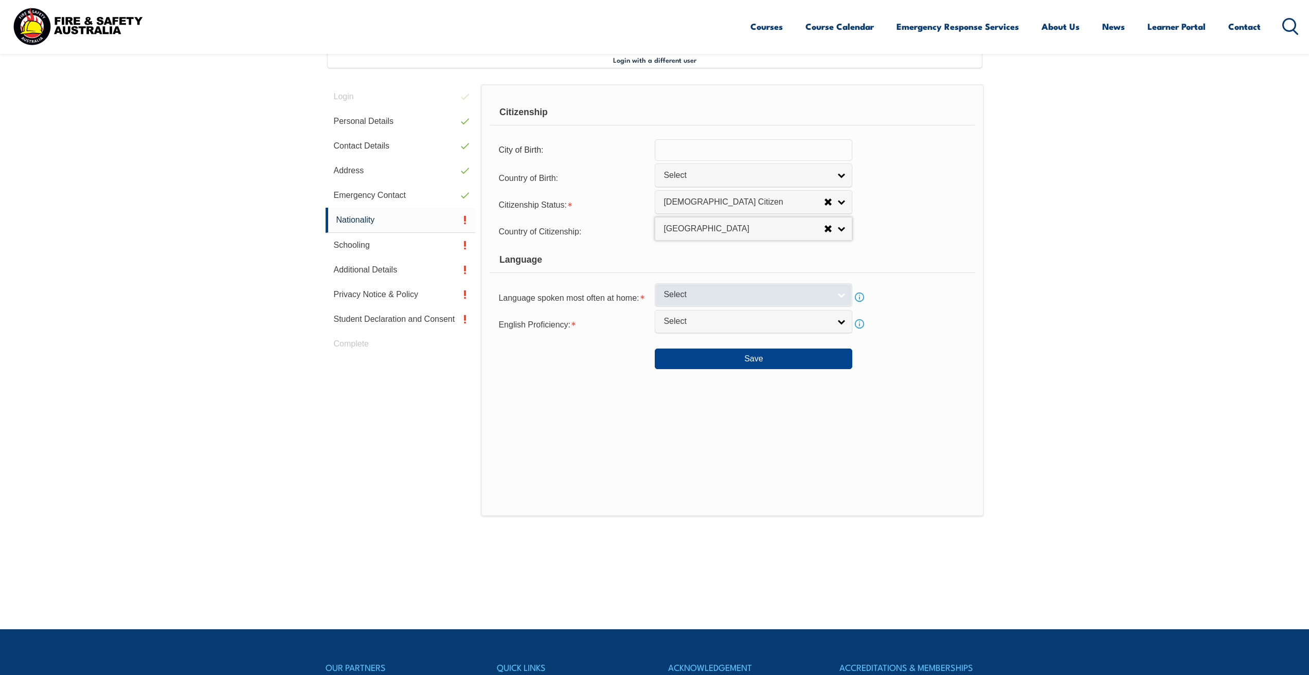
click at [707, 293] on span "Select" at bounding box center [747, 295] width 167 height 11
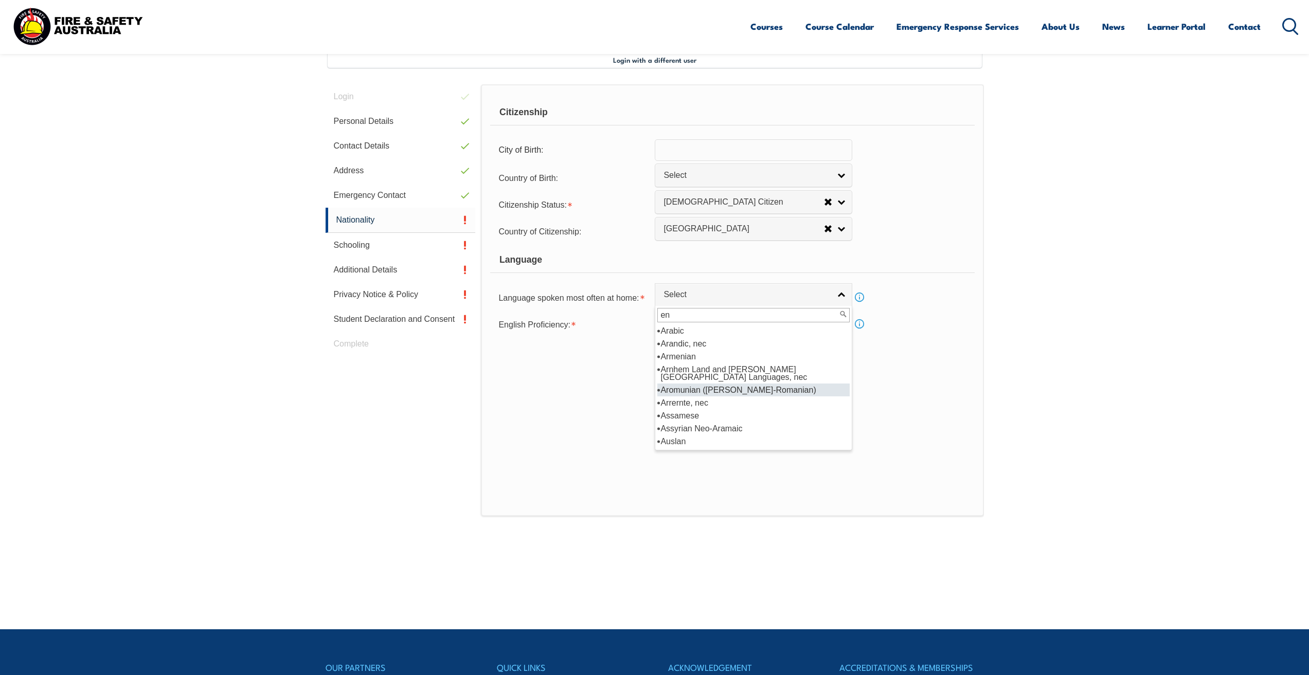
scroll to position [0, 0]
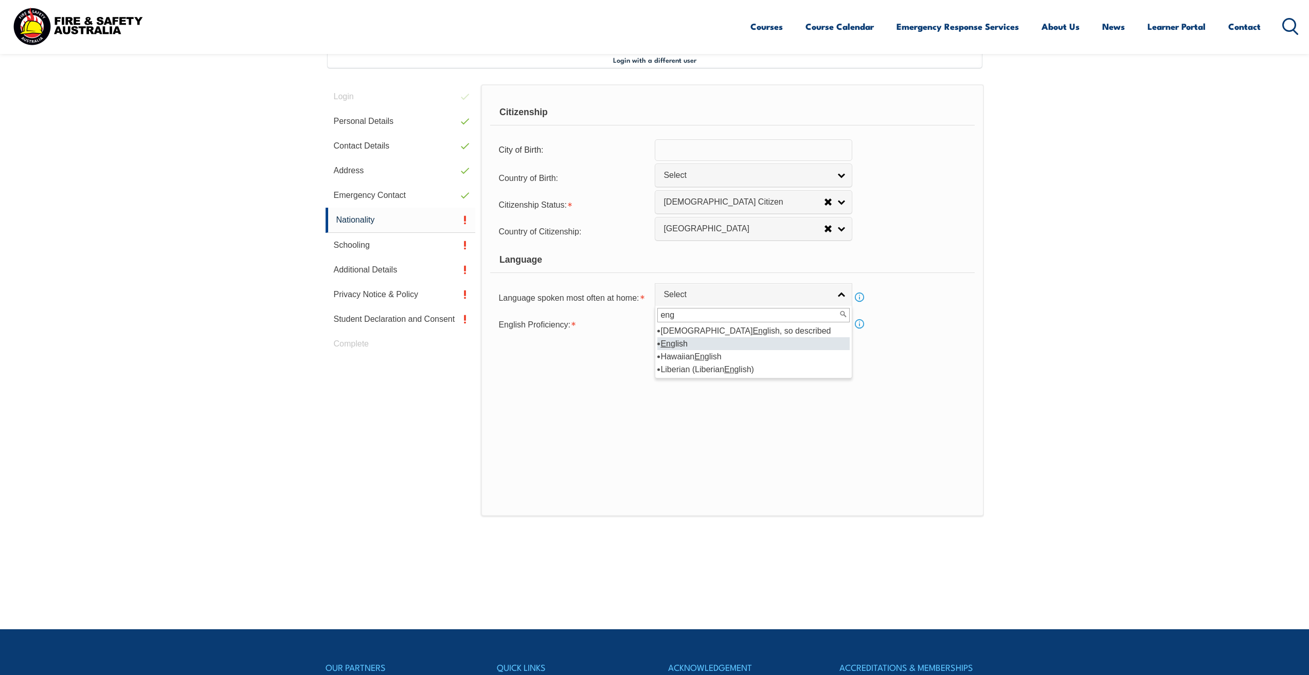
type input "eng"
click at [730, 344] on li "Eng lish" at bounding box center [753, 343] width 192 height 13
select select "1201"
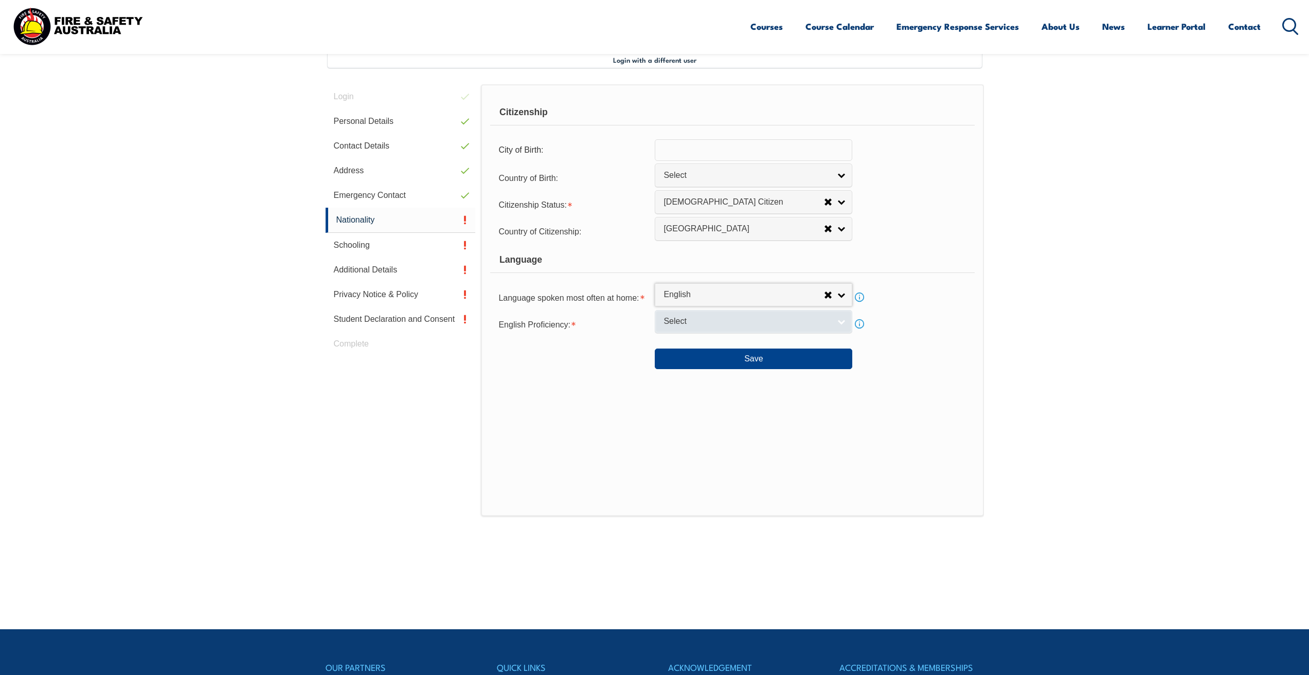
click at [702, 330] on link "Select" at bounding box center [754, 321] width 198 height 23
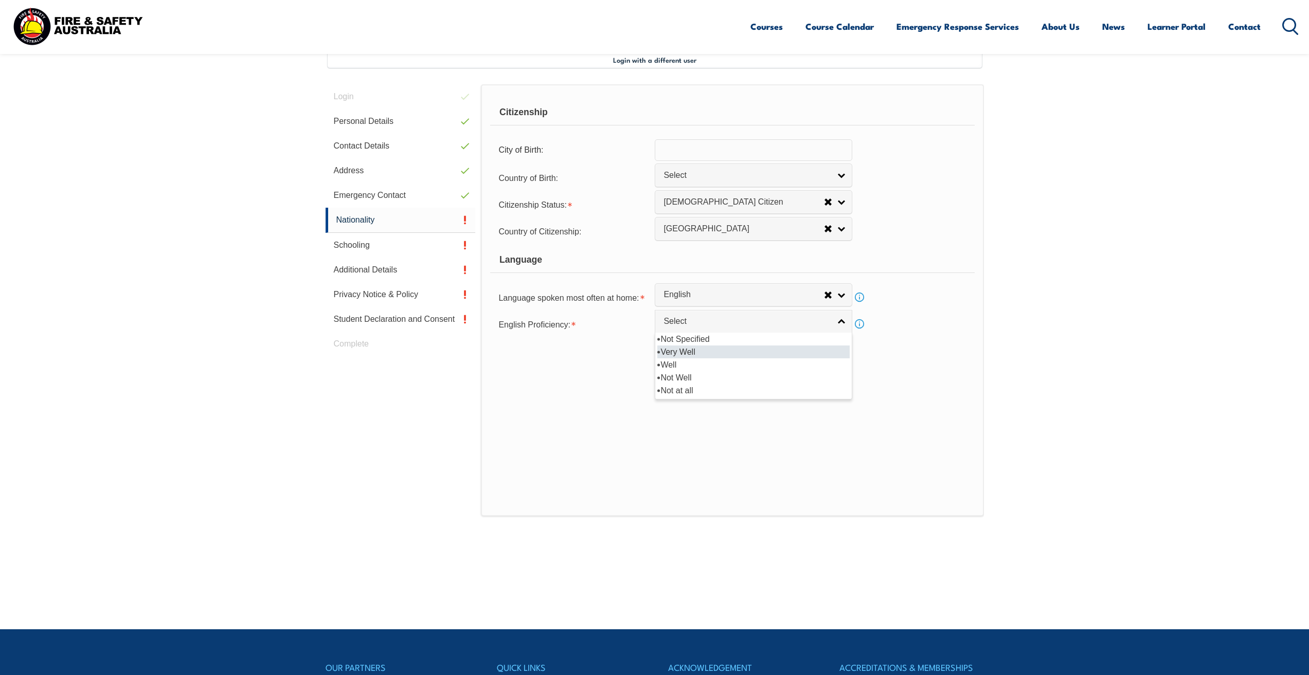
click at [704, 347] on li "Very Well" at bounding box center [753, 352] width 192 height 13
select select "1"
click at [710, 354] on button "Save" at bounding box center [754, 359] width 198 height 21
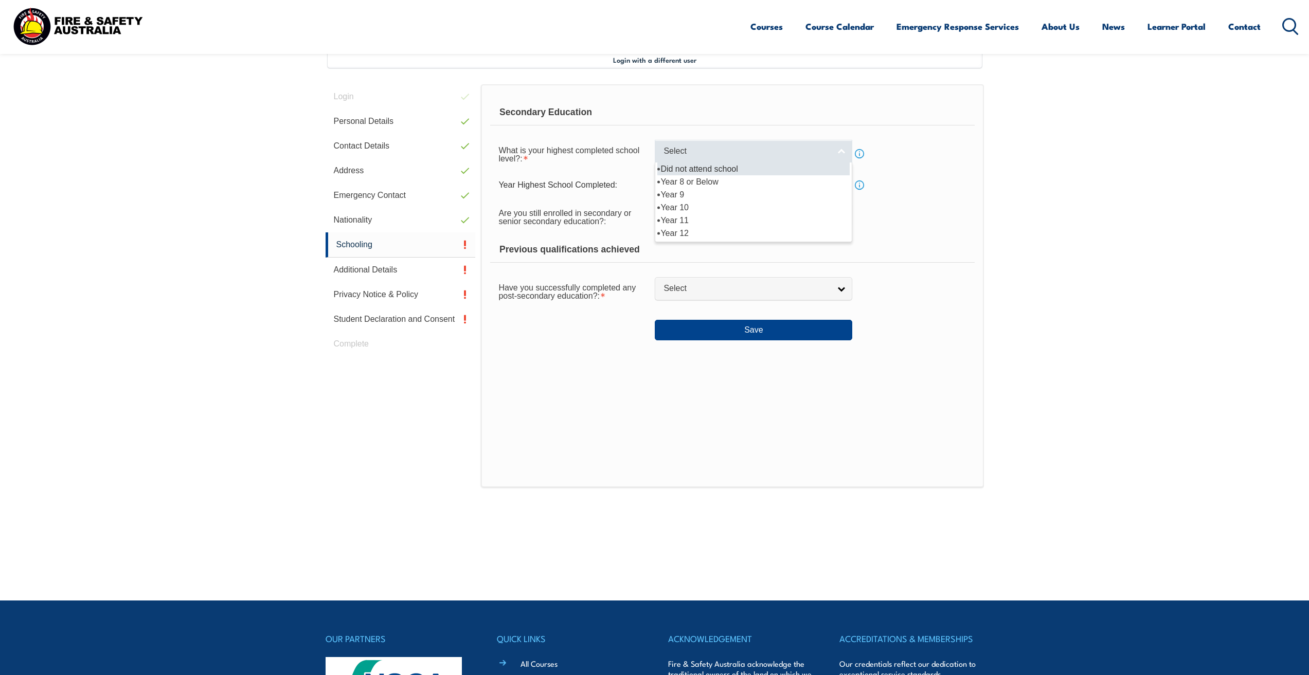
click at [710, 160] on link "Select" at bounding box center [754, 151] width 198 height 23
click at [689, 227] on li "Year 12" at bounding box center [753, 233] width 192 height 13
select select "12"
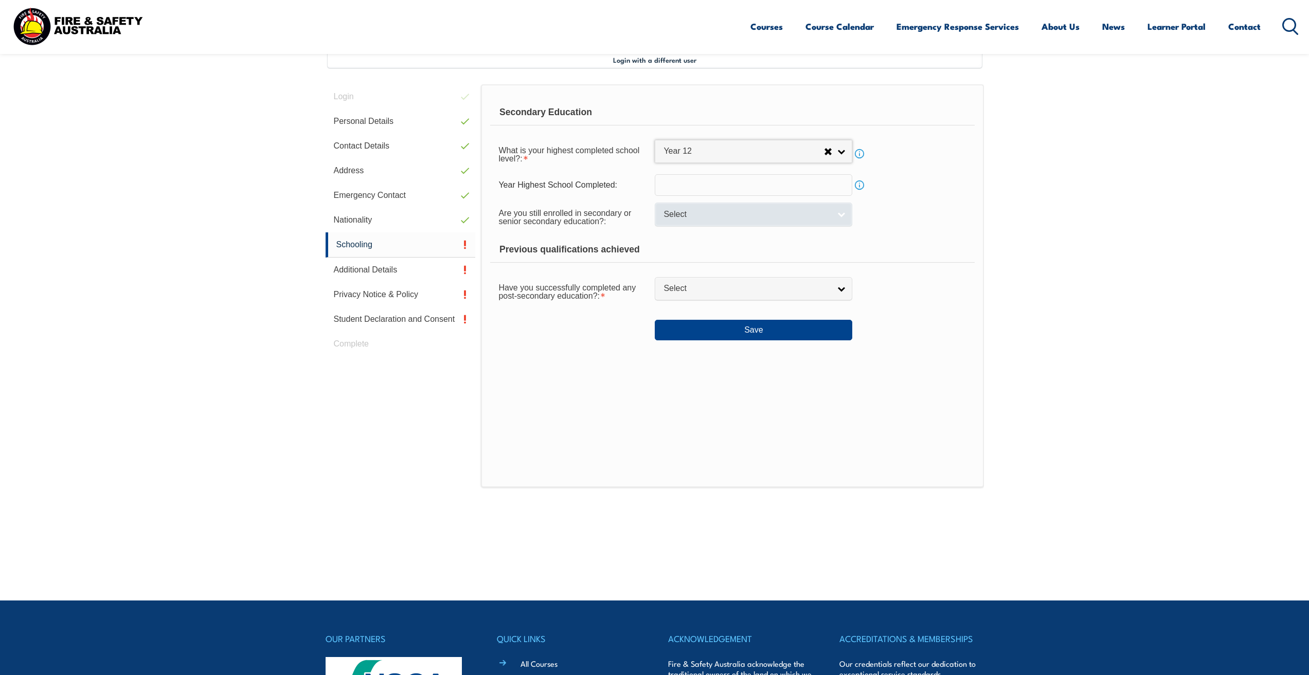
click at [705, 219] on span "Select" at bounding box center [747, 214] width 167 height 11
click at [688, 255] on li "No" at bounding box center [753, 258] width 192 height 13
select select "false"
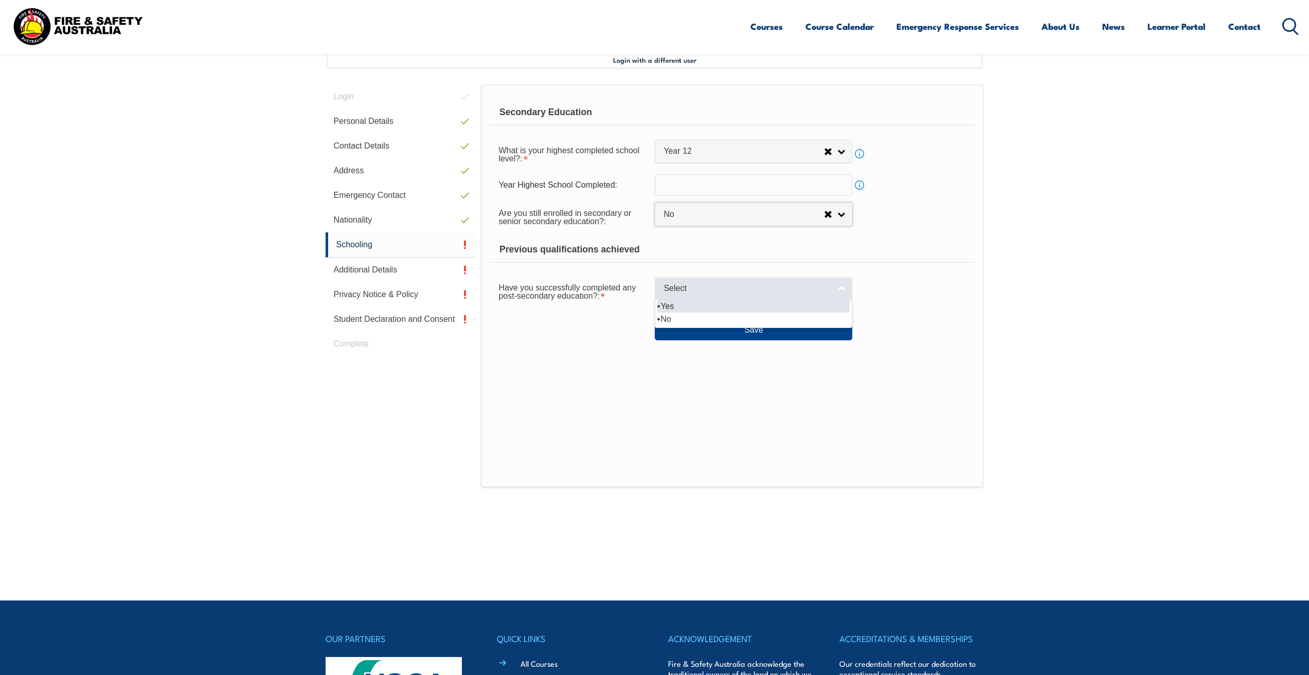
click at [679, 293] on span "Select" at bounding box center [747, 288] width 167 height 11
click at [681, 321] on li "No" at bounding box center [753, 319] width 192 height 13
select select "false"
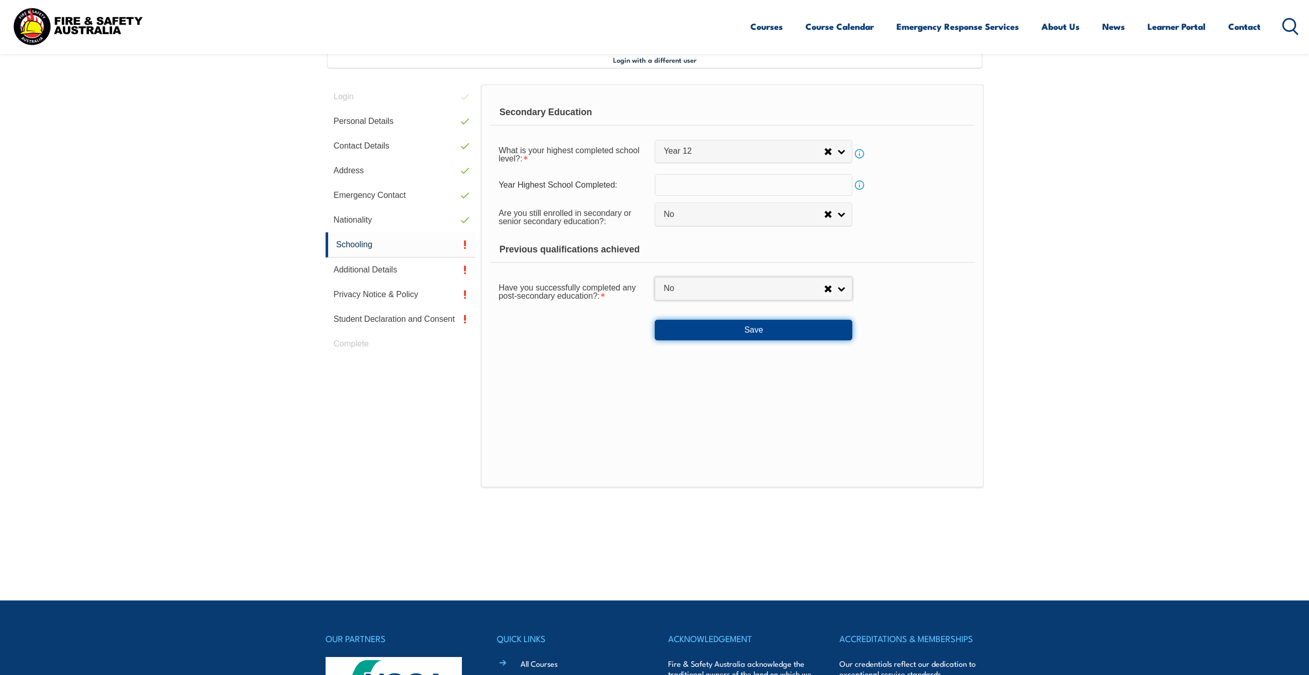
click at [715, 329] on button "Save" at bounding box center [754, 330] width 198 height 21
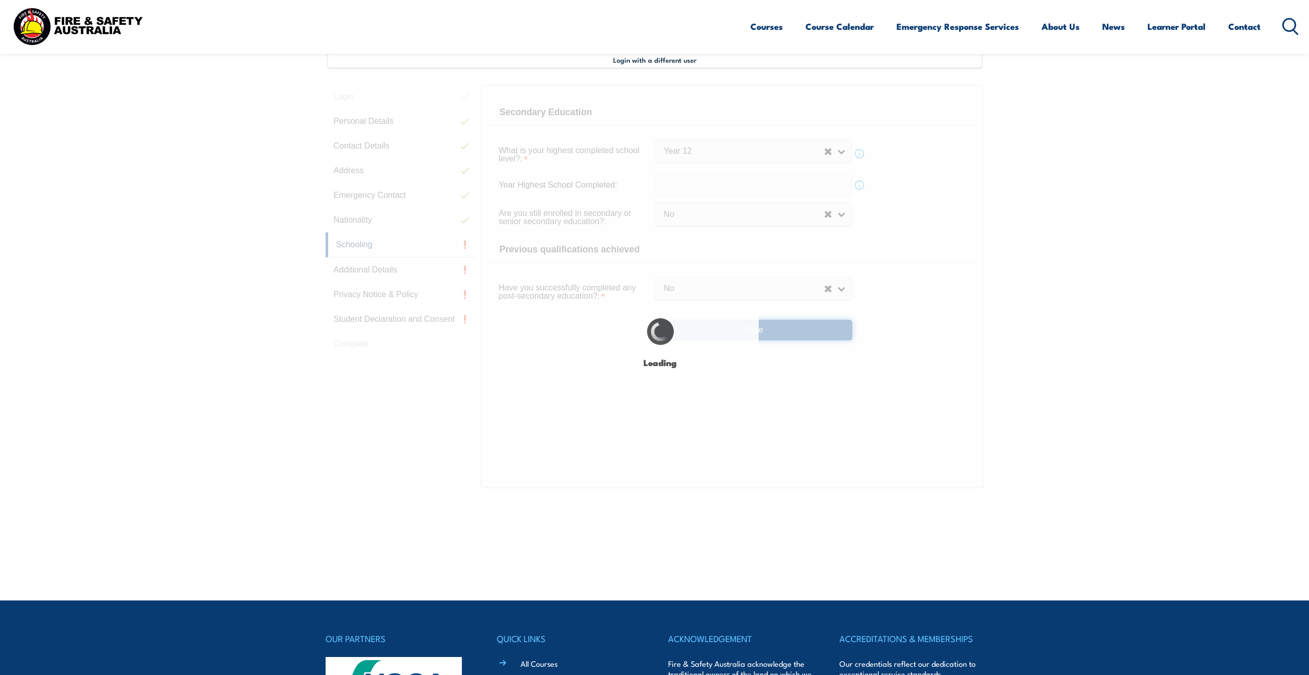
select select
select select "false"
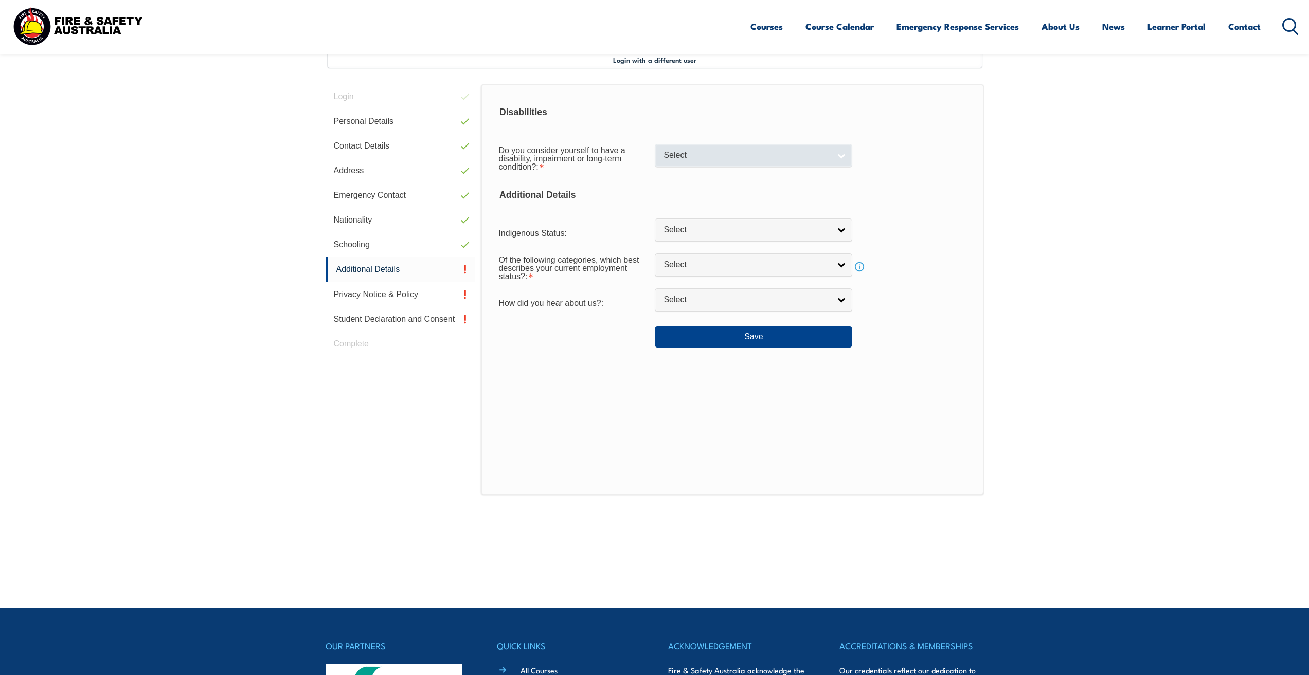
click at [689, 154] on span "Select" at bounding box center [747, 155] width 167 height 11
click at [689, 174] on li "No" at bounding box center [753, 173] width 192 height 13
select select "false"
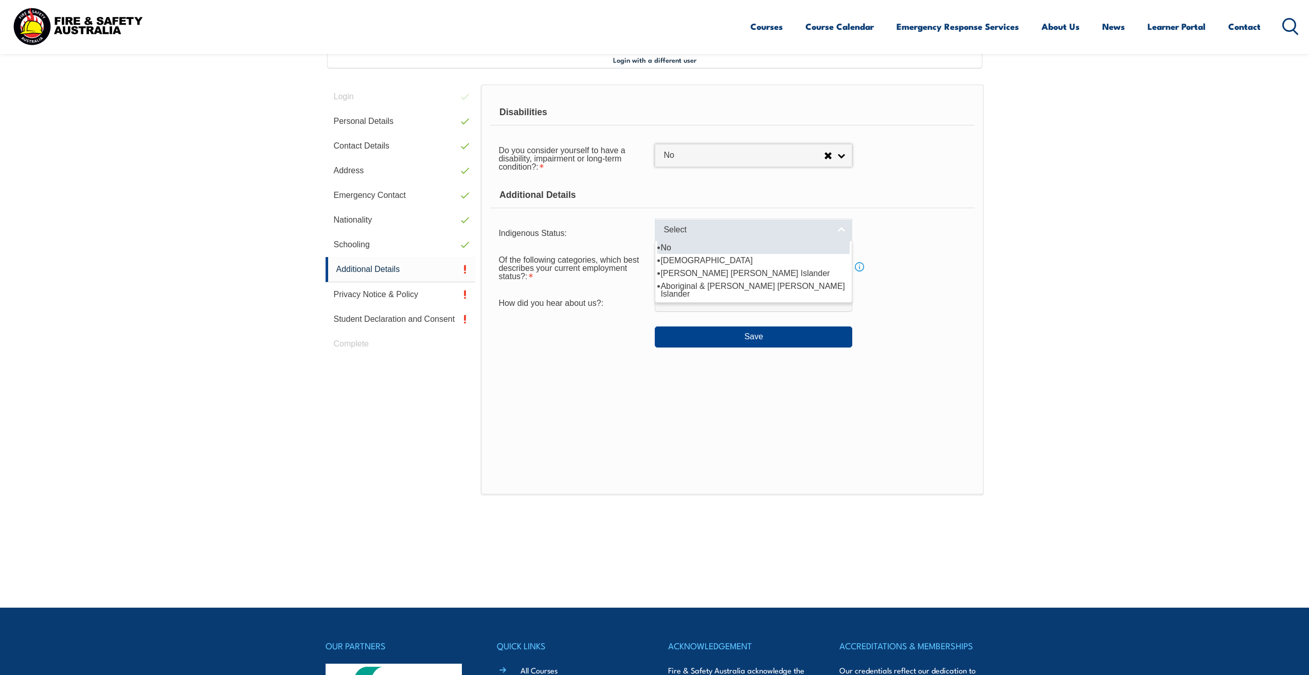
click at [678, 223] on link "Select" at bounding box center [754, 230] width 198 height 23
click at [688, 243] on li "No" at bounding box center [753, 247] width 192 height 13
select select "4"
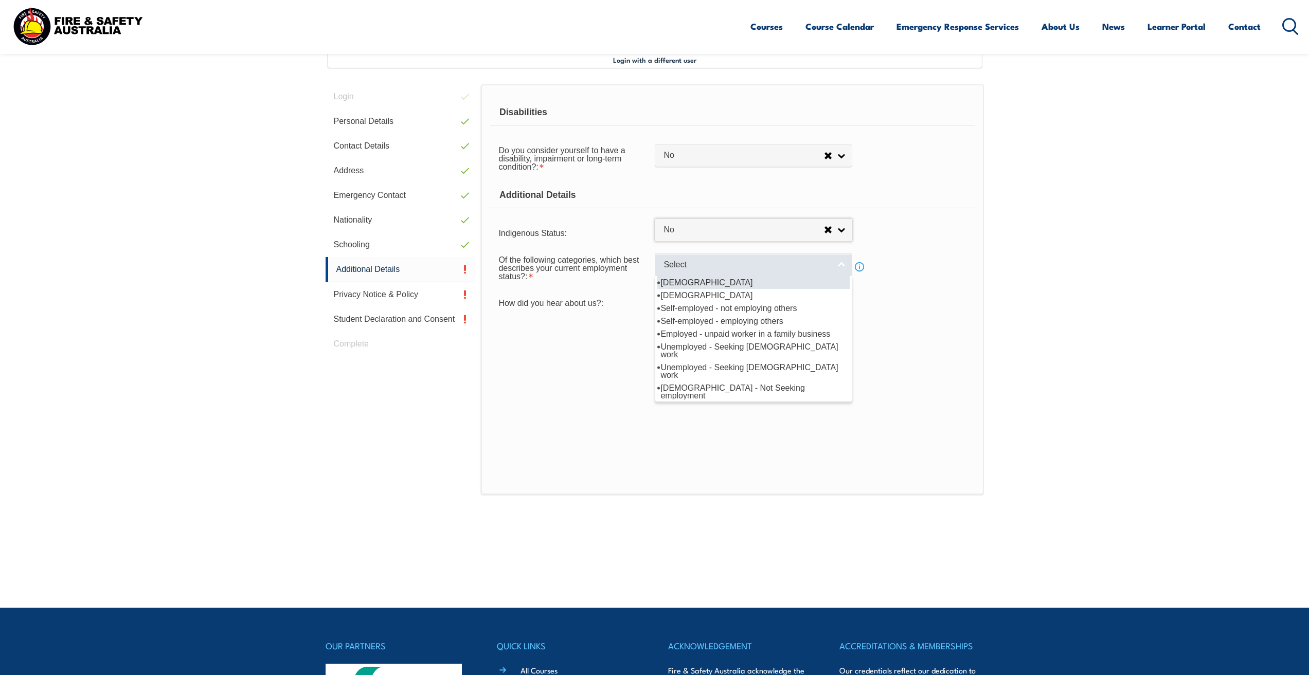
click at [692, 265] on span "Select" at bounding box center [747, 265] width 167 height 11
click at [694, 294] on li "[DEMOGRAPHIC_DATA]" at bounding box center [753, 295] width 192 height 13
select select "2"
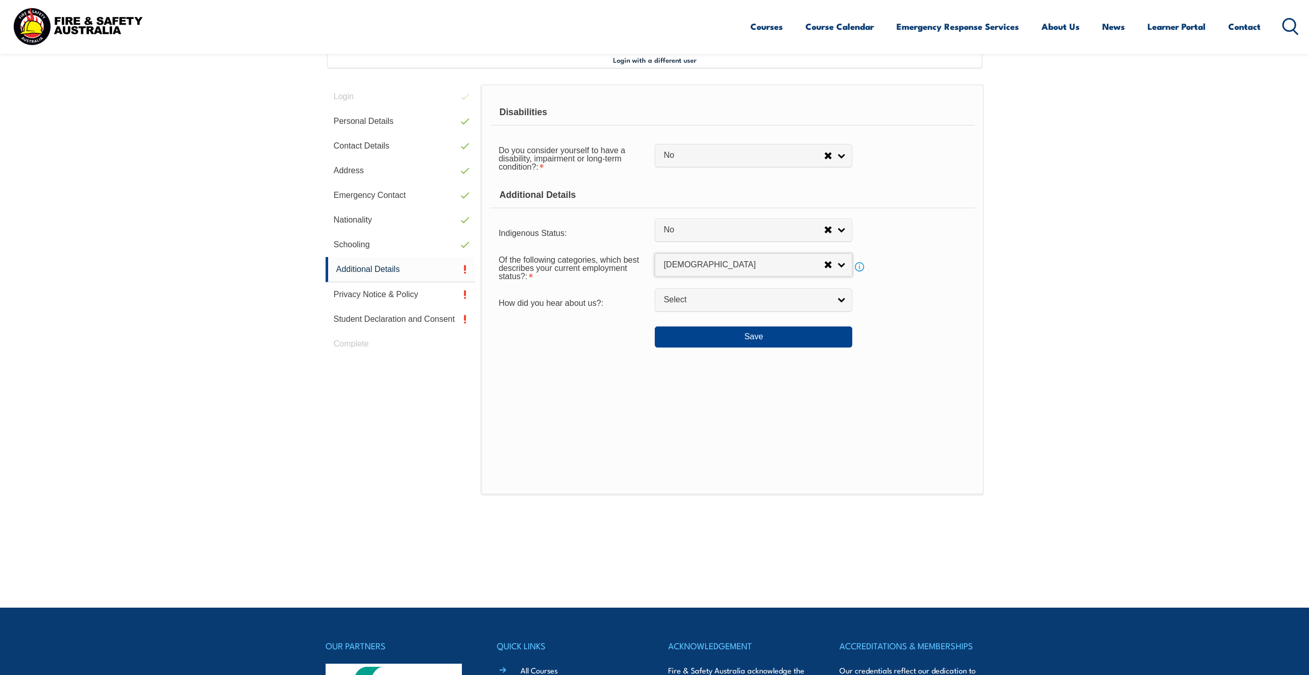
click at [694, 294] on link "Select" at bounding box center [754, 300] width 198 height 23
click at [695, 312] on li "Employer" at bounding box center [753, 317] width 192 height 13
select select "8019"
click at [707, 332] on button "Save" at bounding box center [754, 337] width 198 height 21
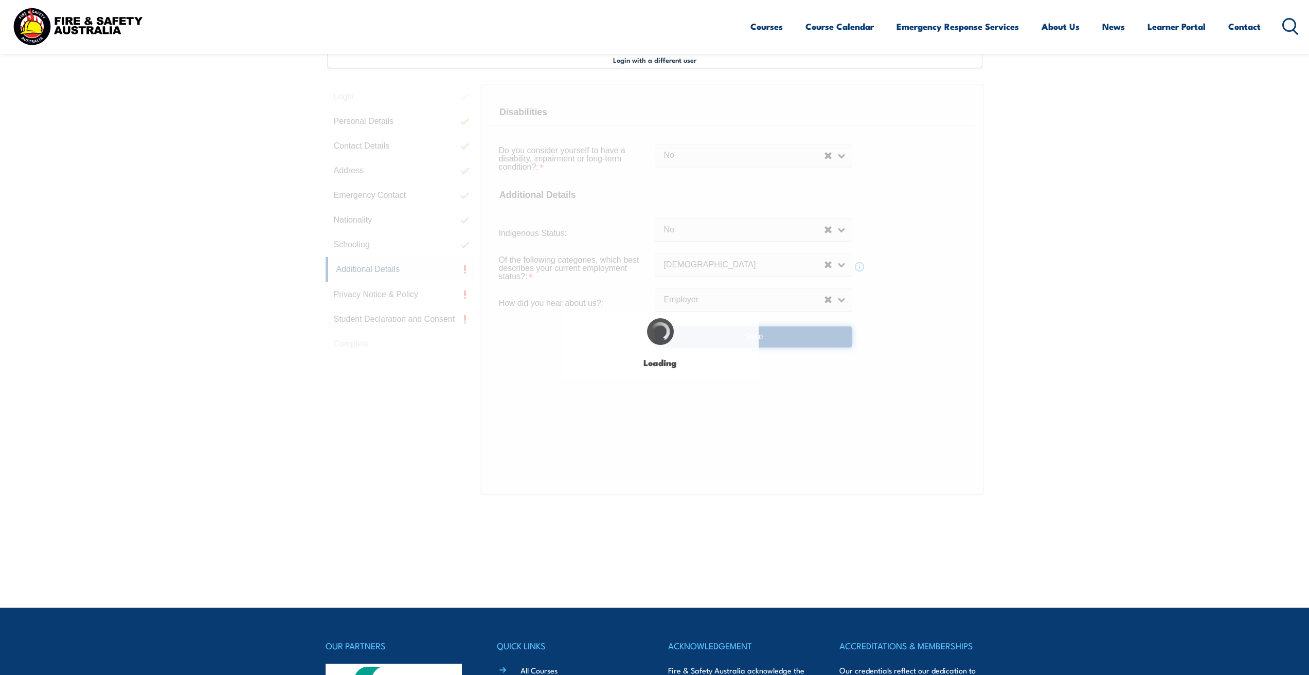
select select "false"
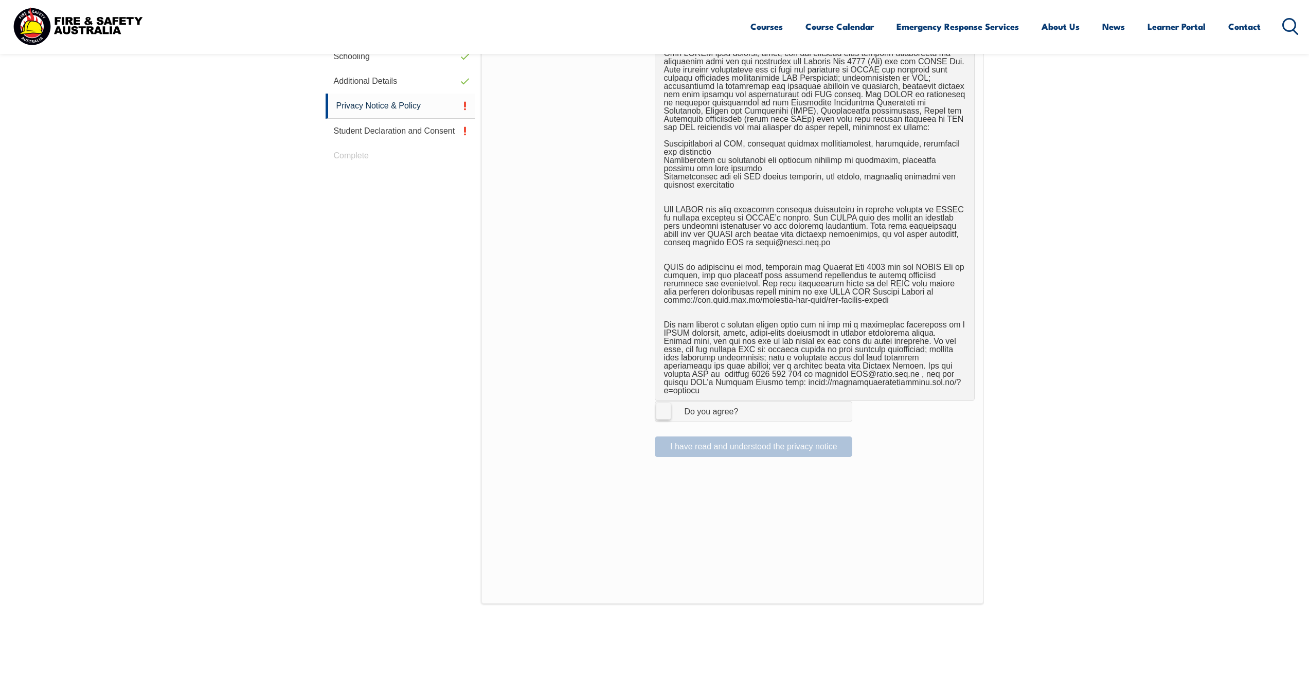
scroll to position [486, 0]
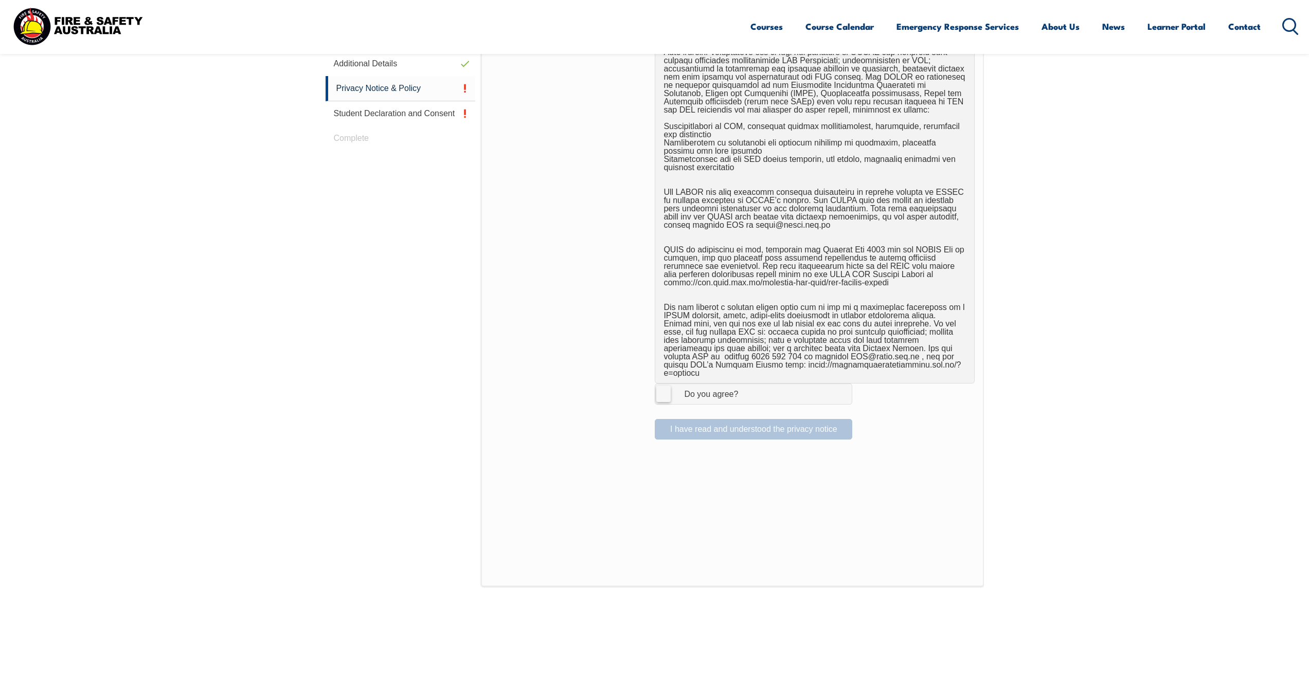
click at [661, 387] on label "I Agree Do you agree?" at bounding box center [754, 394] width 198 height 21
click at [746, 387] on input "I Agree Do you agree?" at bounding box center [754, 394] width 17 height 20
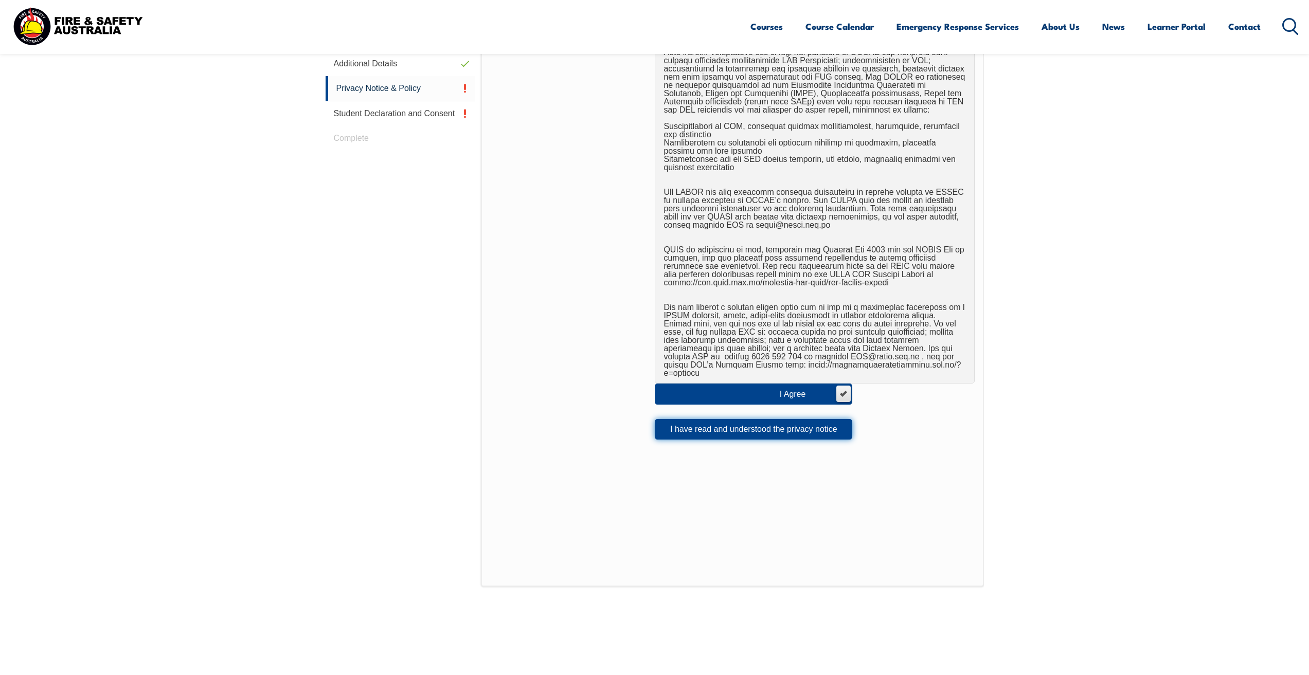
click at [722, 421] on button "I have read and understood the privacy notice" at bounding box center [754, 429] width 198 height 21
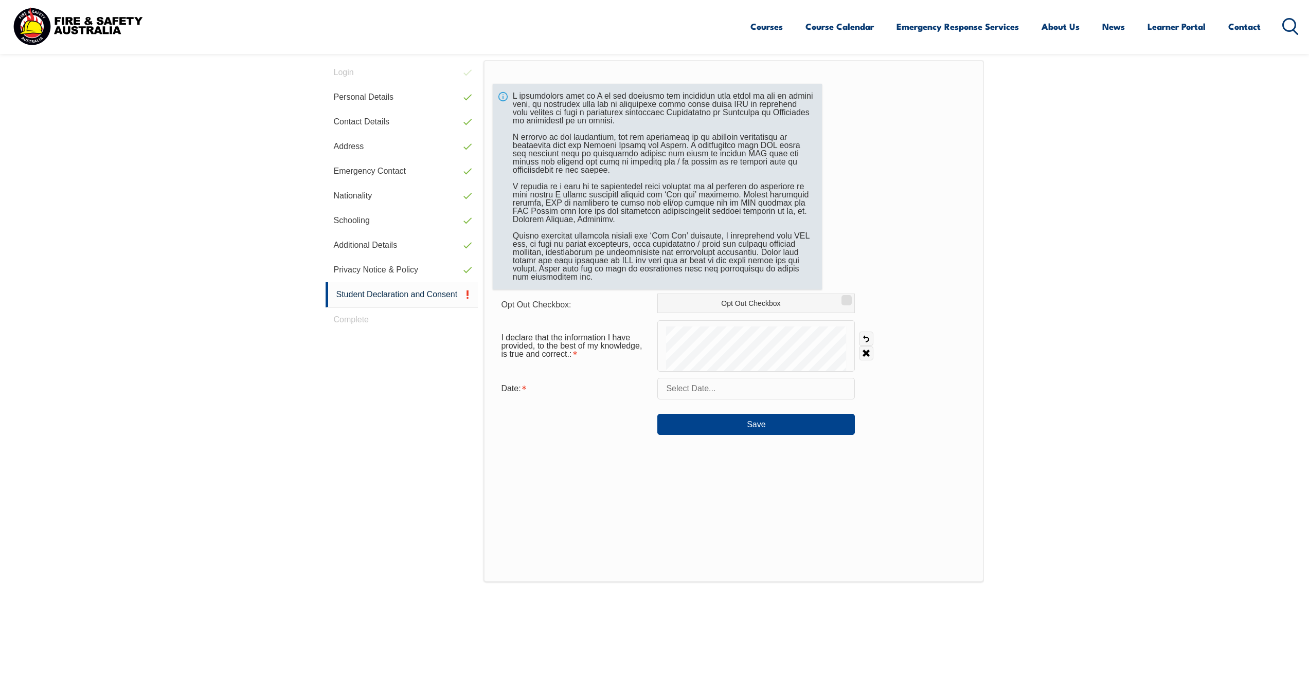
scroll to position [280, 0]
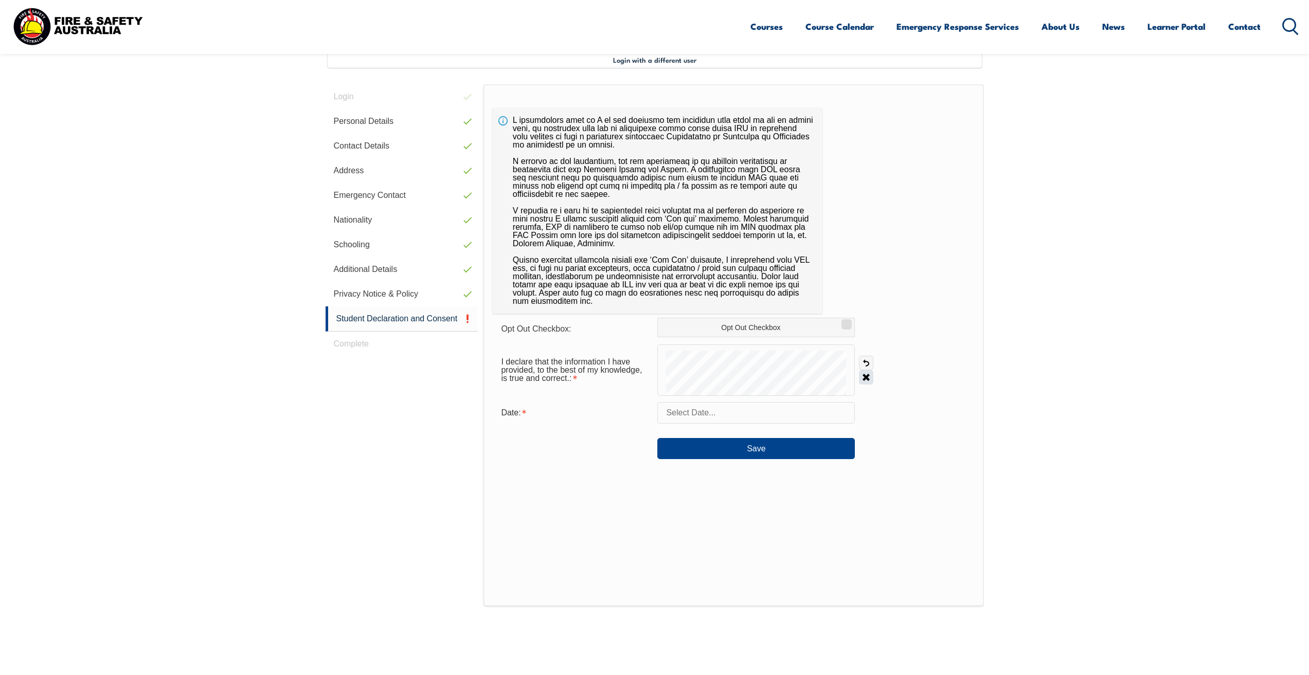
click at [870, 376] on link "Clear" at bounding box center [866, 377] width 14 height 14
click at [706, 387] on div at bounding box center [756, 370] width 198 height 51
click at [698, 415] on input "text" at bounding box center [756, 413] width 198 height 22
click at [695, 513] on span "11" at bounding box center [692, 515] width 20 height 20
type input "August 11, 2025"
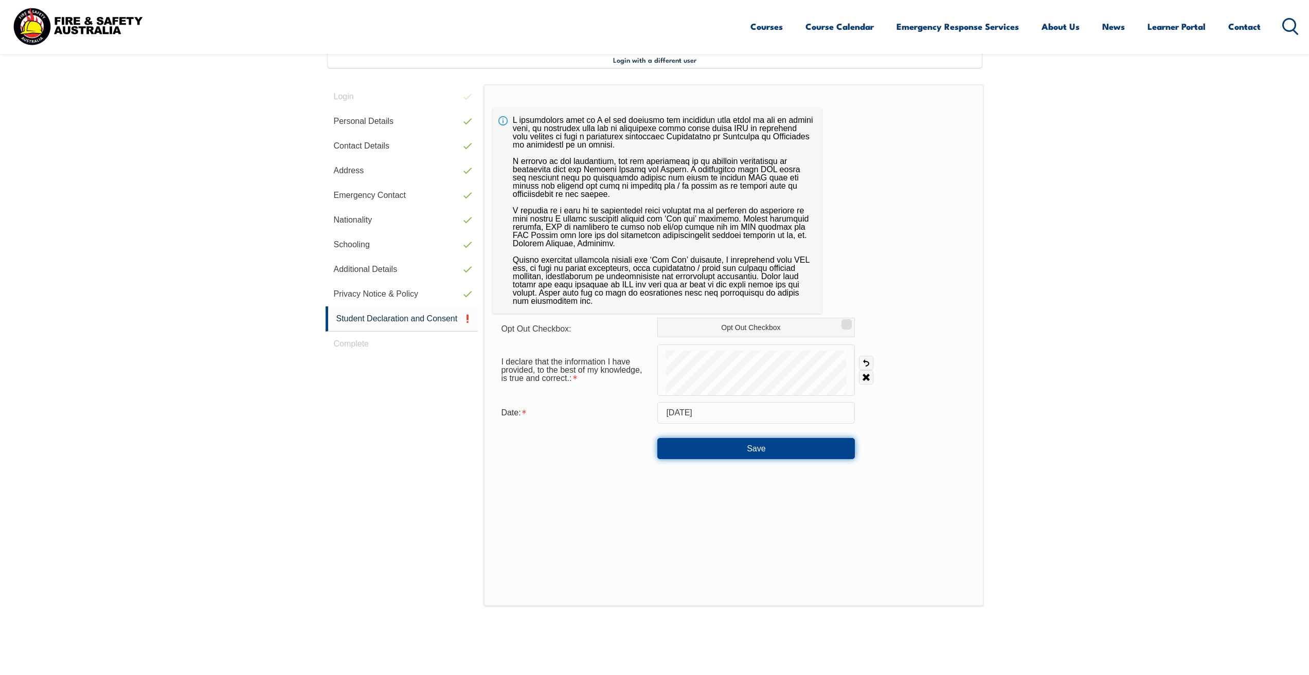
click at [783, 453] on button "Save" at bounding box center [756, 448] width 198 height 21
